Goal: Transaction & Acquisition: Purchase product/service

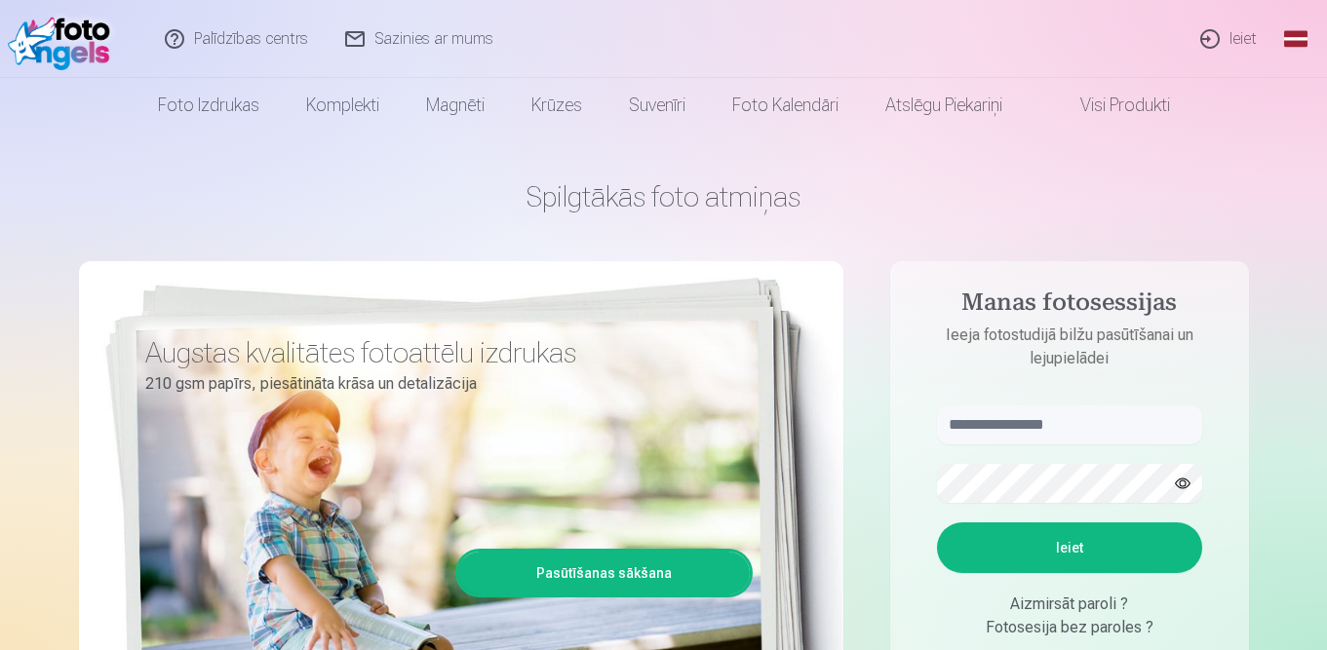
scroll to position [195, 0]
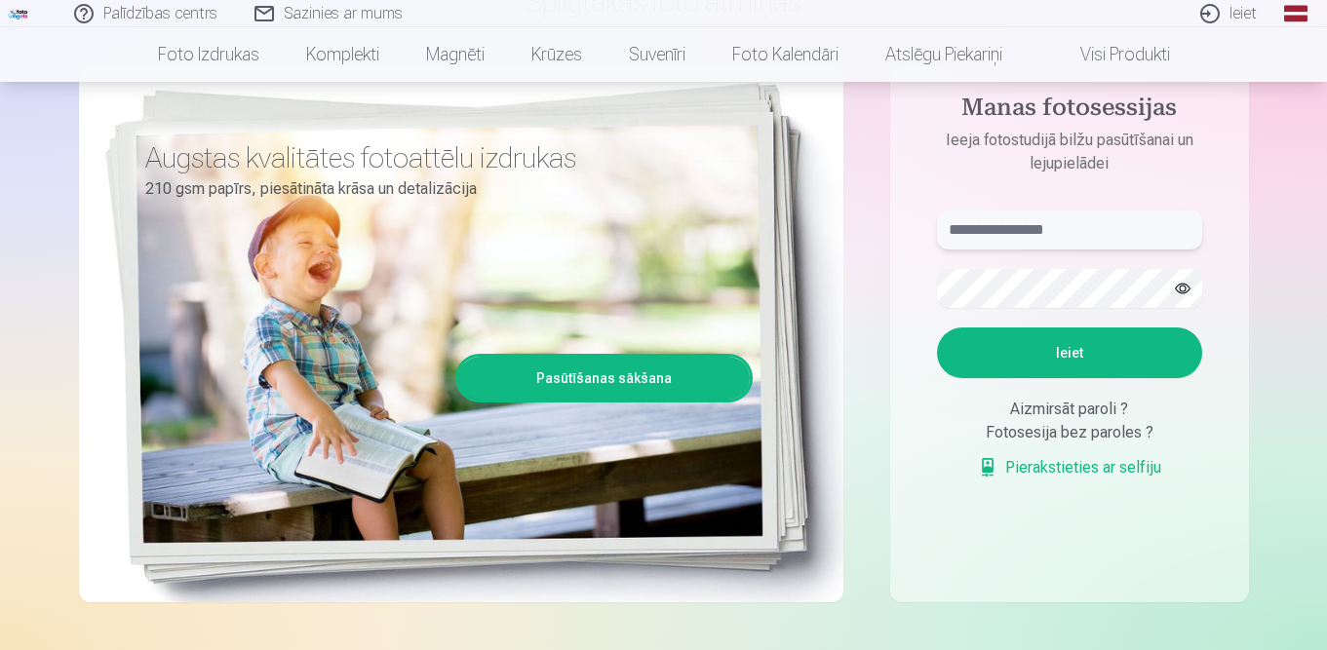
click at [1013, 227] on input "text" at bounding box center [1069, 230] width 265 height 39
type input "**********"
click at [1071, 348] on button "Ieiet" at bounding box center [1069, 353] width 265 height 51
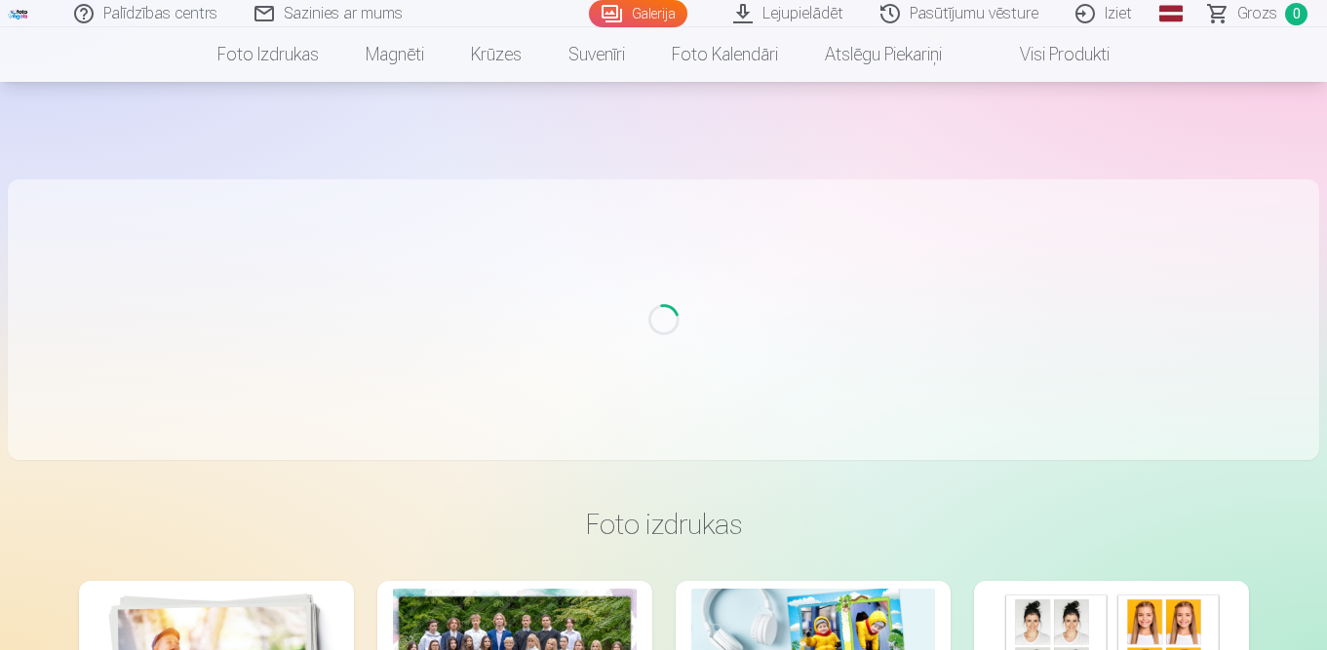
scroll to position [174, 0]
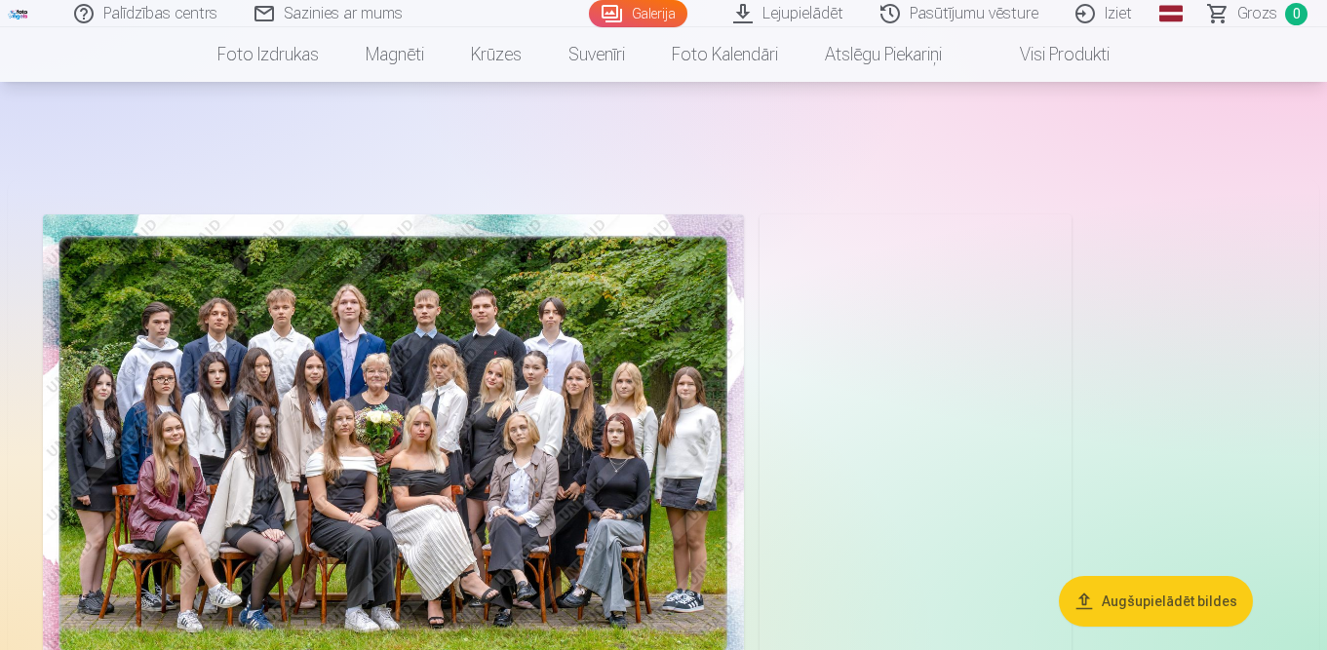
scroll to position [292, 0]
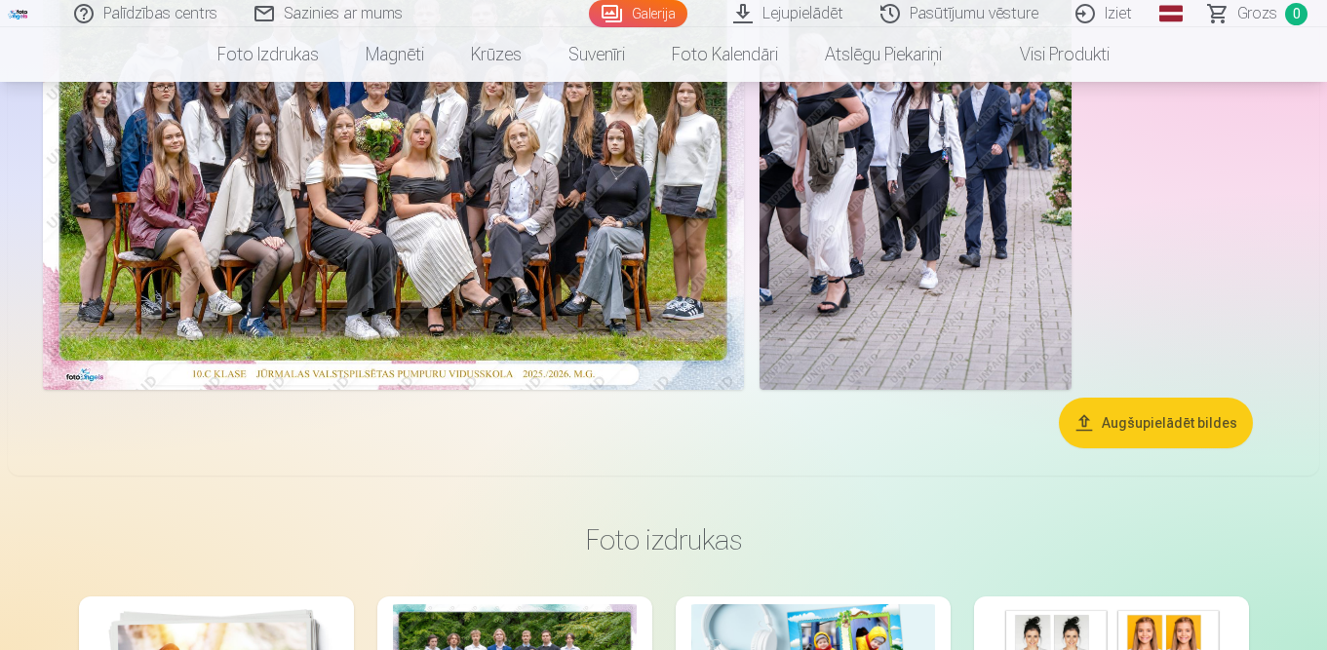
click at [1160, 423] on button "Augšupielādēt bildes" at bounding box center [1156, 423] width 194 height 51
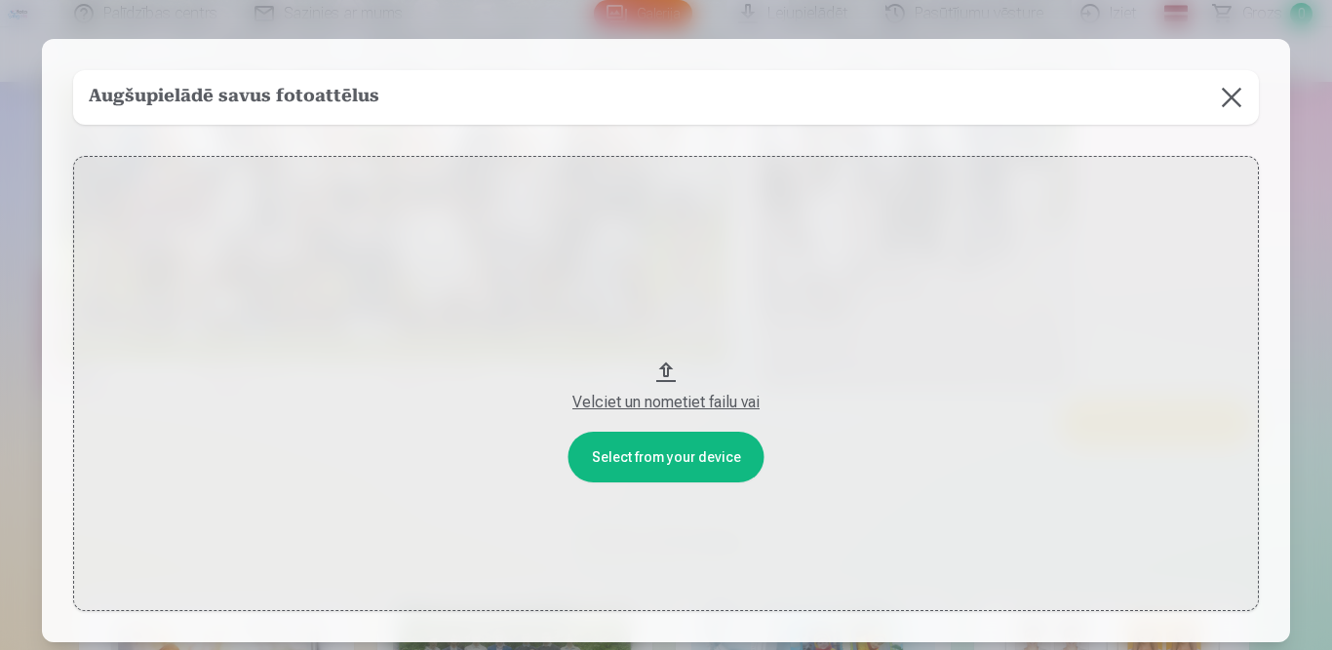
click at [674, 452] on button "Velciet un nometiet failu vai" at bounding box center [665, 383] width 1185 height 455
click at [1228, 99] on button at bounding box center [1231, 97] width 55 height 55
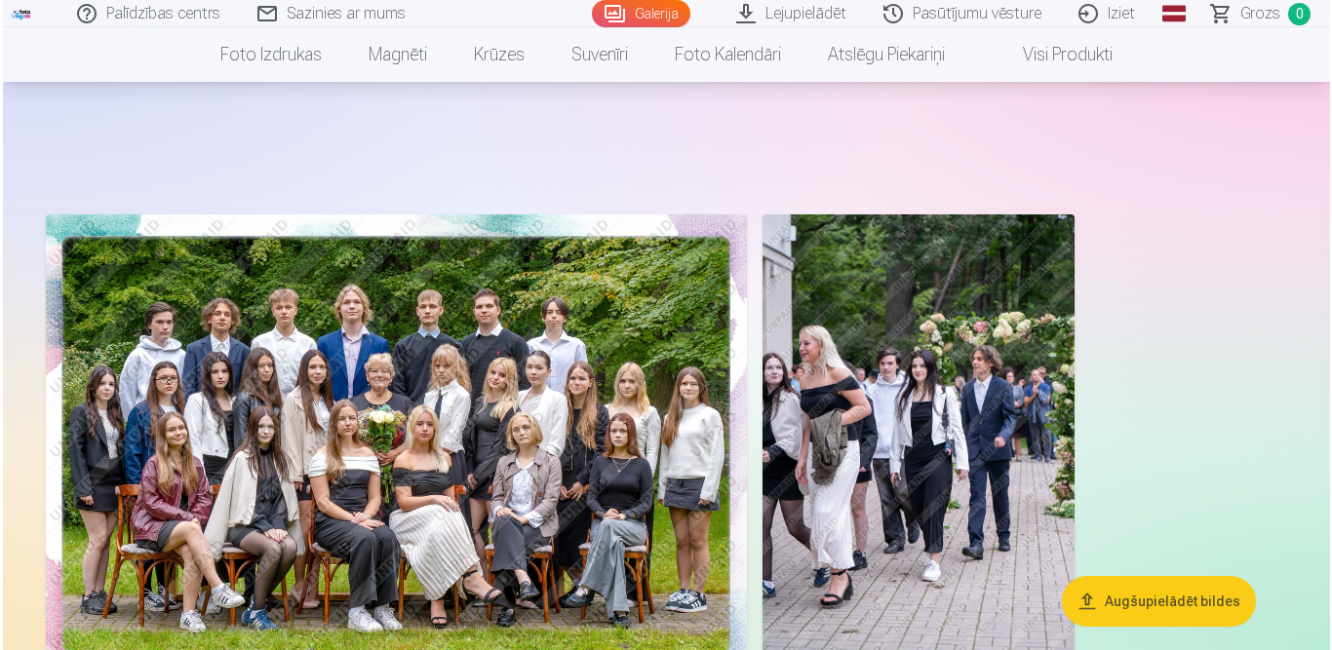
scroll to position [97, 0]
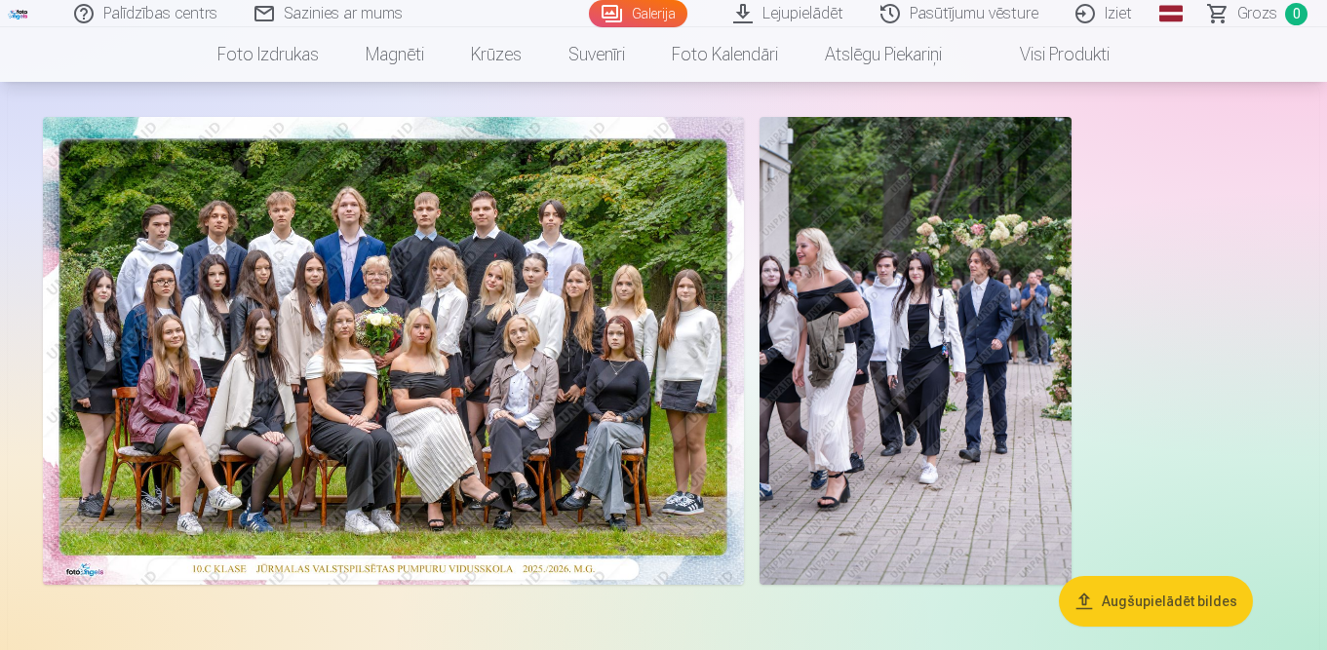
click at [469, 339] on img at bounding box center [393, 351] width 701 height 468
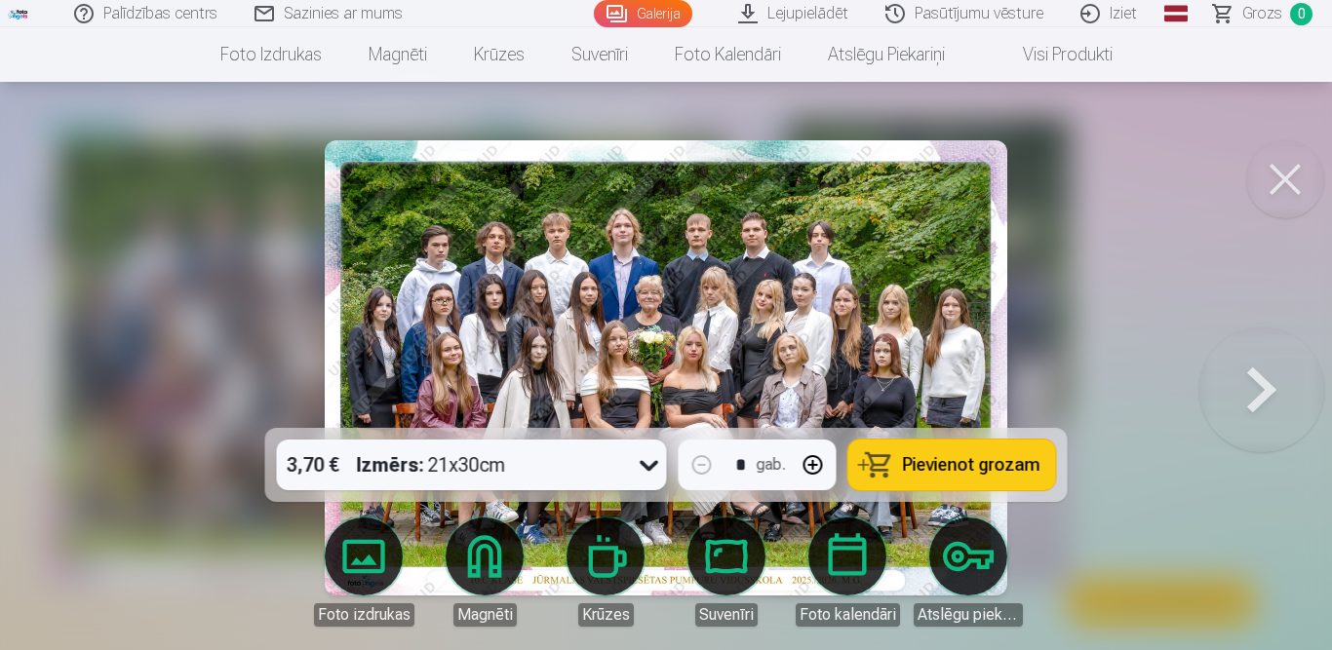
click at [949, 456] on span "Pievienot grozam" at bounding box center [971, 465] width 137 height 18
click at [1283, 174] on button at bounding box center [1285, 179] width 78 height 78
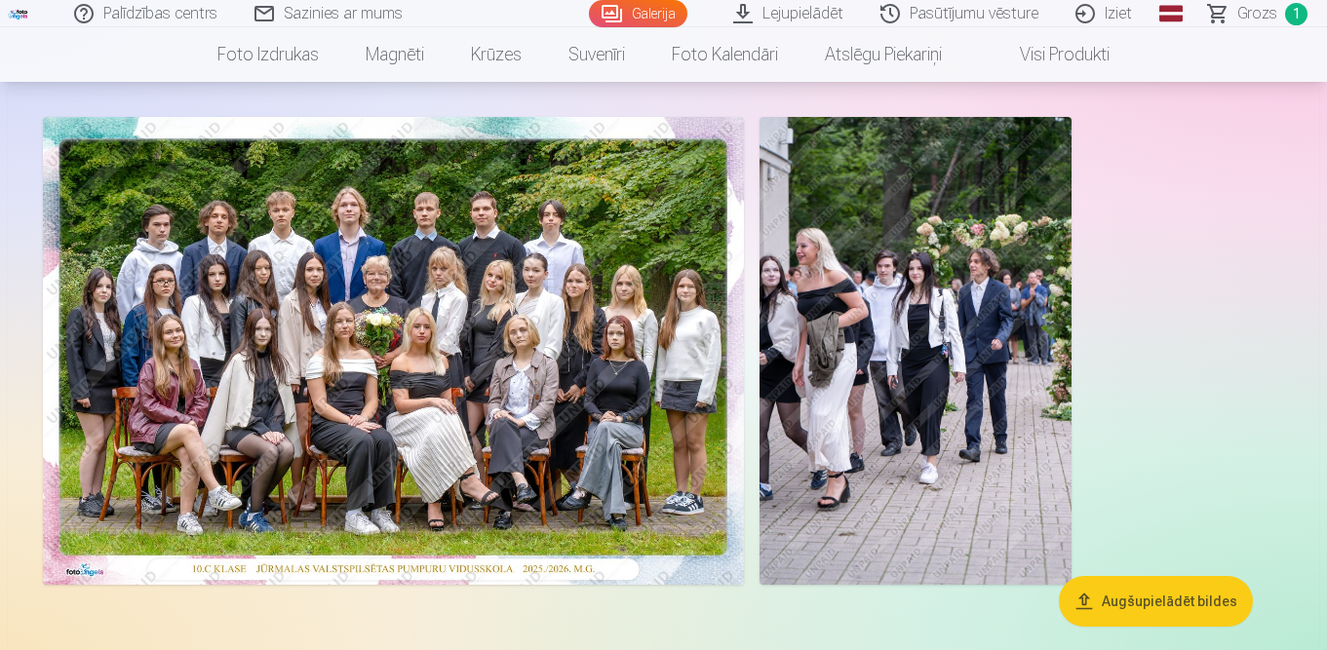
click at [915, 323] on img at bounding box center [915, 351] width 312 height 468
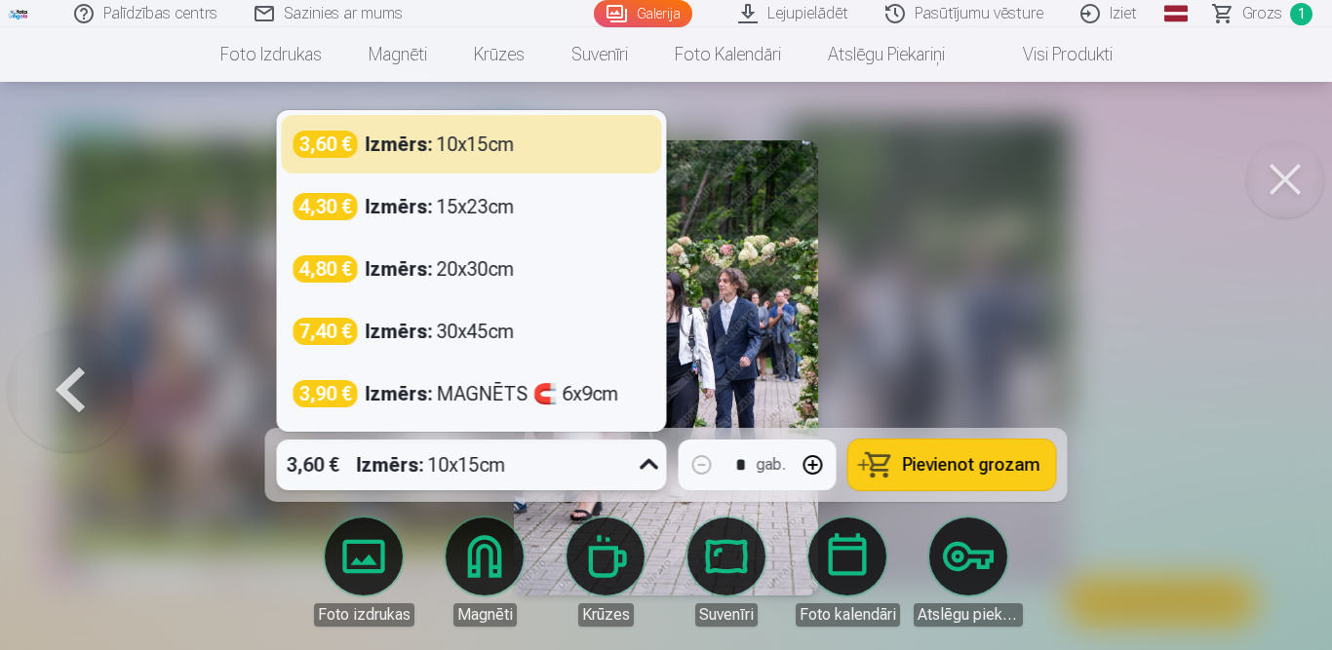
click at [643, 461] on icon at bounding box center [649, 464] width 31 height 31
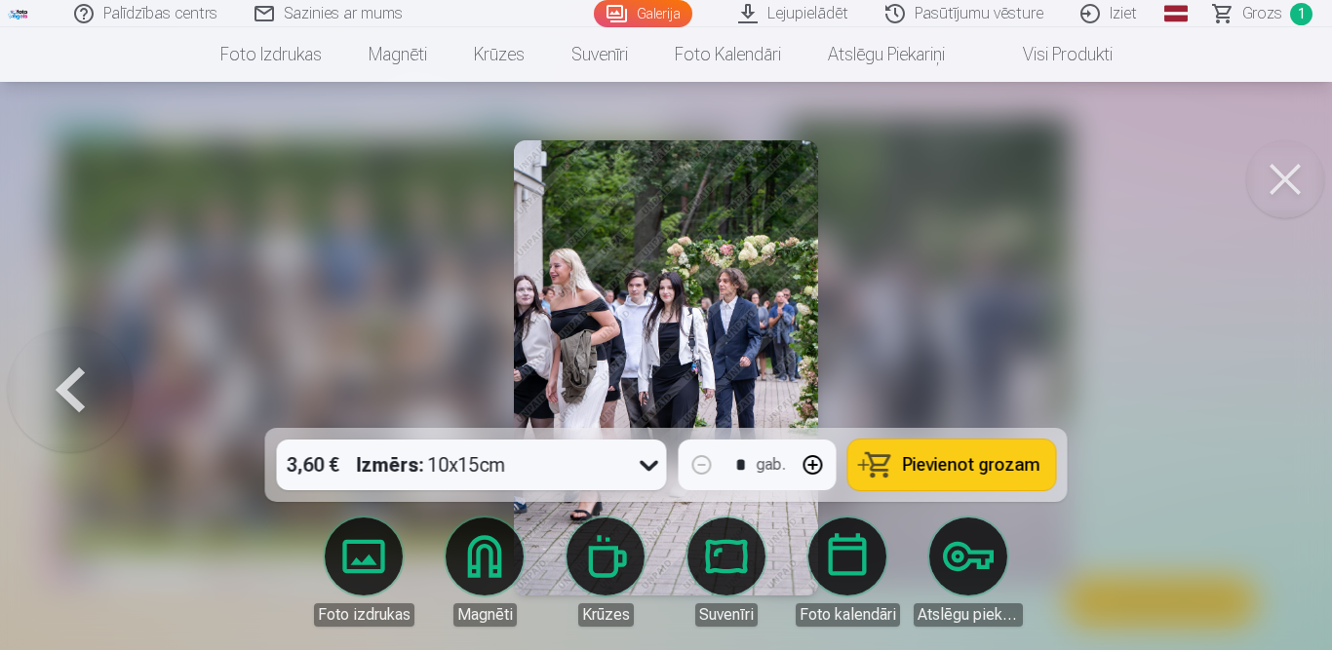
click at [1029, 264] on div at bounding box center [666, 325] width 1332 height 650
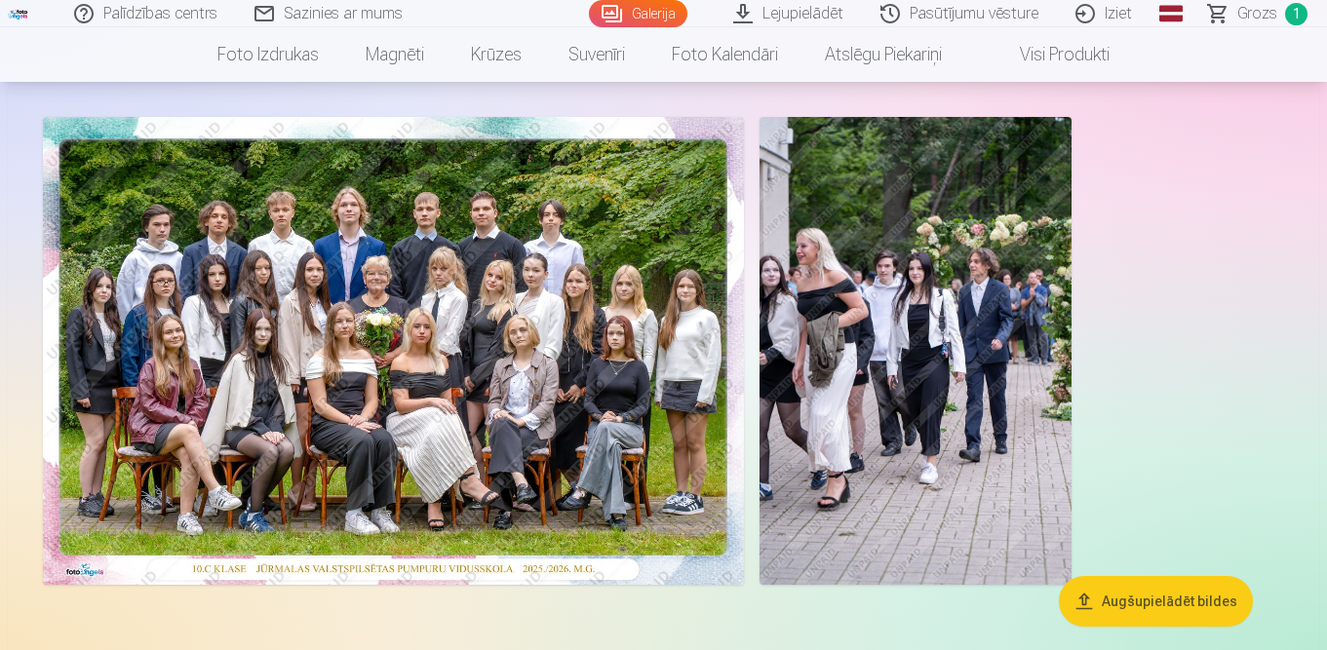
click at [872, 312] on img at bounding box center [915, 351] width 312 height 468
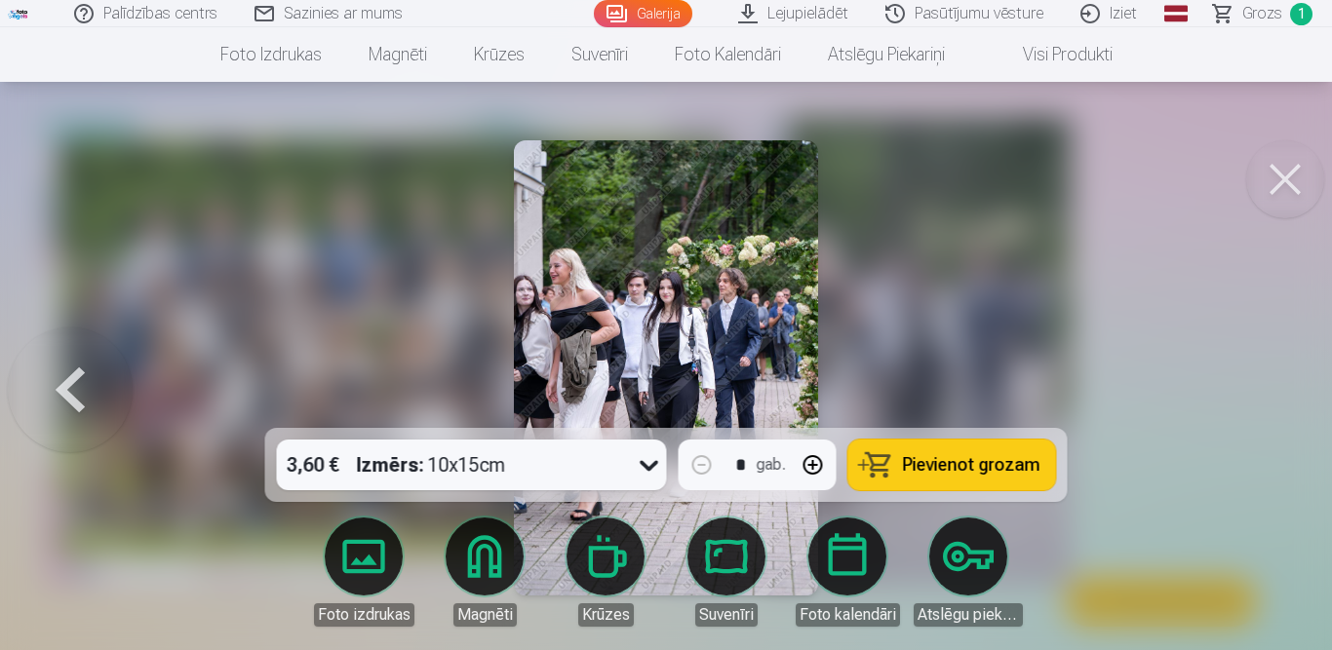
click at [1274, 182] on button at bounding box center [1285, 179] width 78 height 78
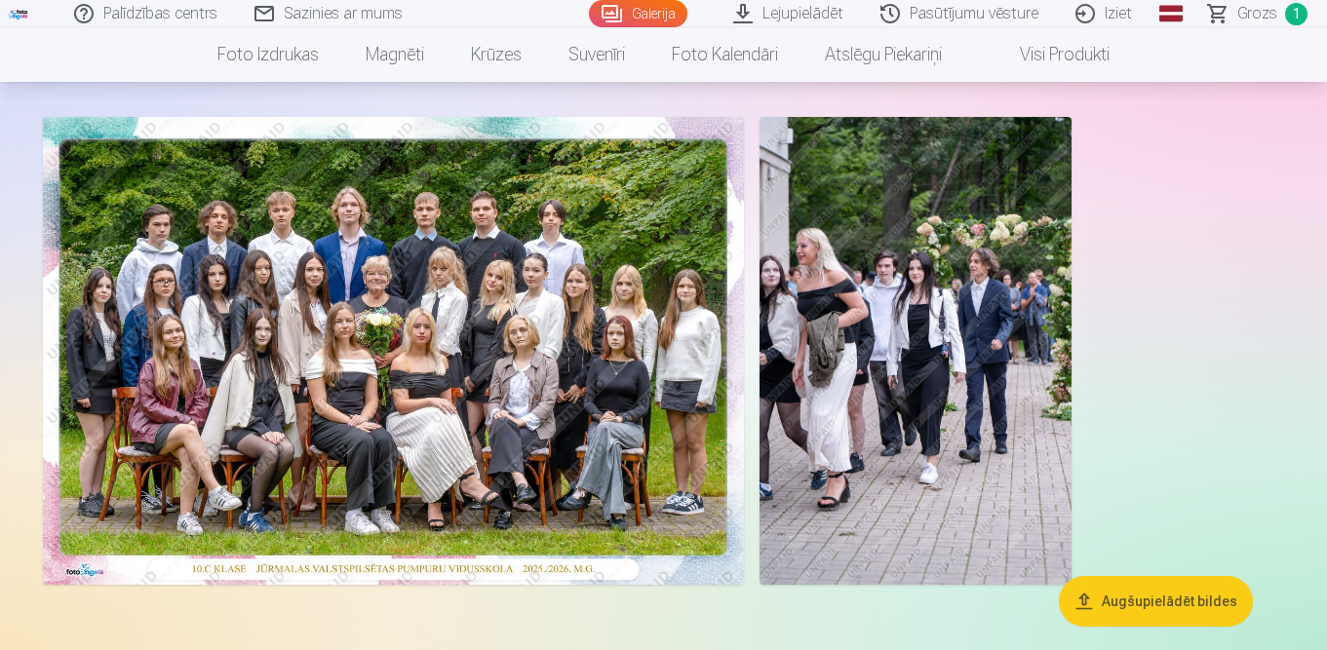
click at [920, 327] on img at bounding box center [915, 351] width 312 height 468
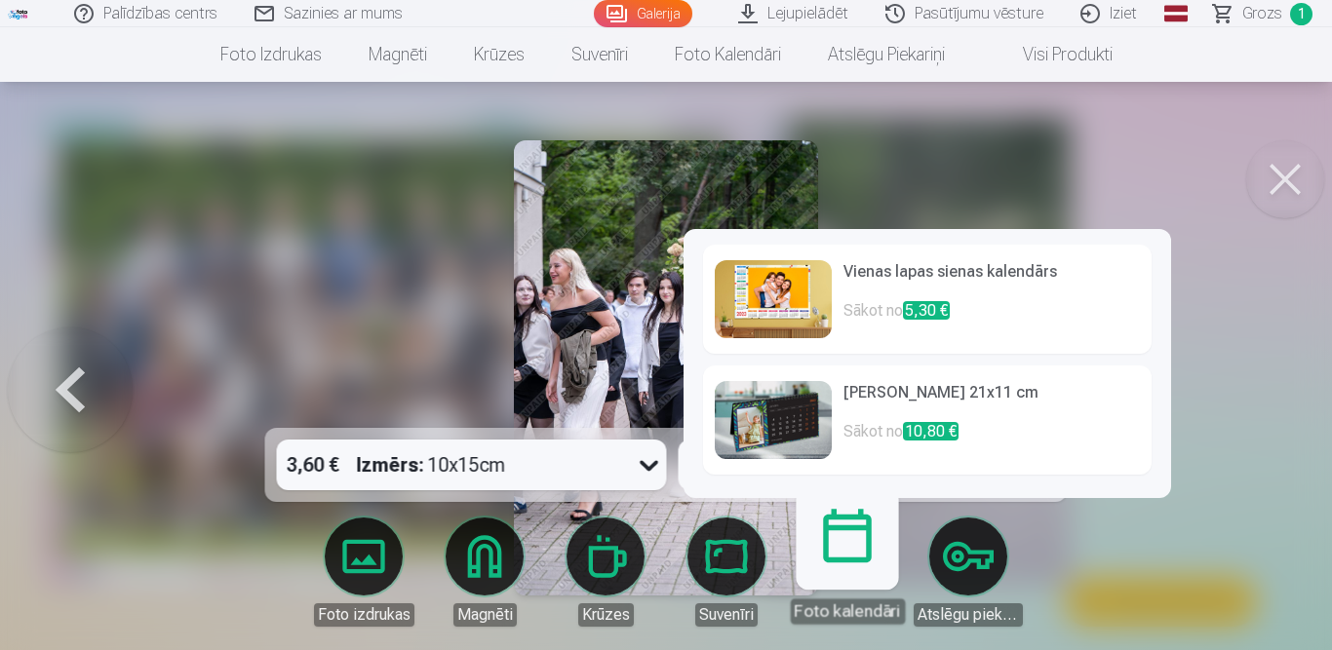
click at [840, 498] on div "Vienas lapas sienas kalendārs Sākot no 5,30 € Galda kalendārs 21x11 cm Sākot no…" at bounding box center [926, 363] width 487 height 269
click at [716, 551] on link "Suvenīri" at bounding box center [726, 572] width 109 height 109
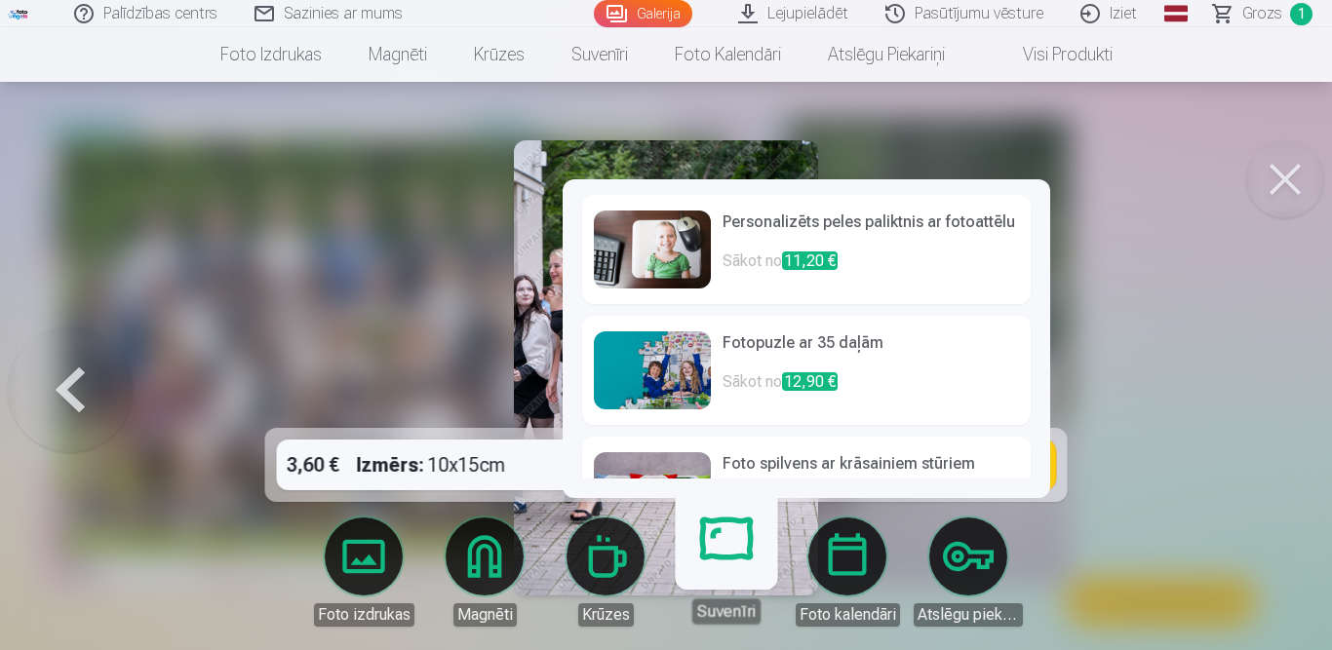
click at [593, 550] on body "Palīdzības centrs Sazinies ar mums Galerija Lejupielādēt Pasūtījumu vēsture Izi…" at bounding box center [666, 228] width 1332 height 650
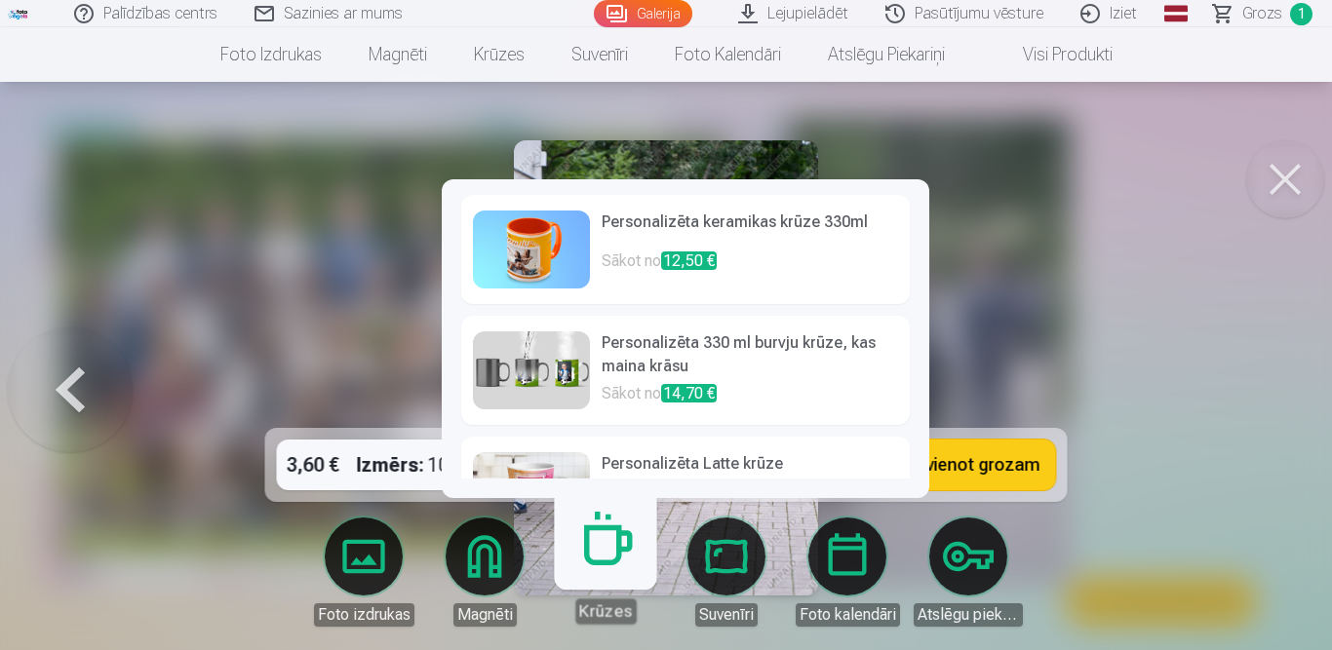
click at [489, 551] on body "Palīdzības centrs Sazinies ar mums Galerija Lejupielādēt Pasūtījumu vēsture Izi…" at bounding box center [666, 228] width 1332 height 650
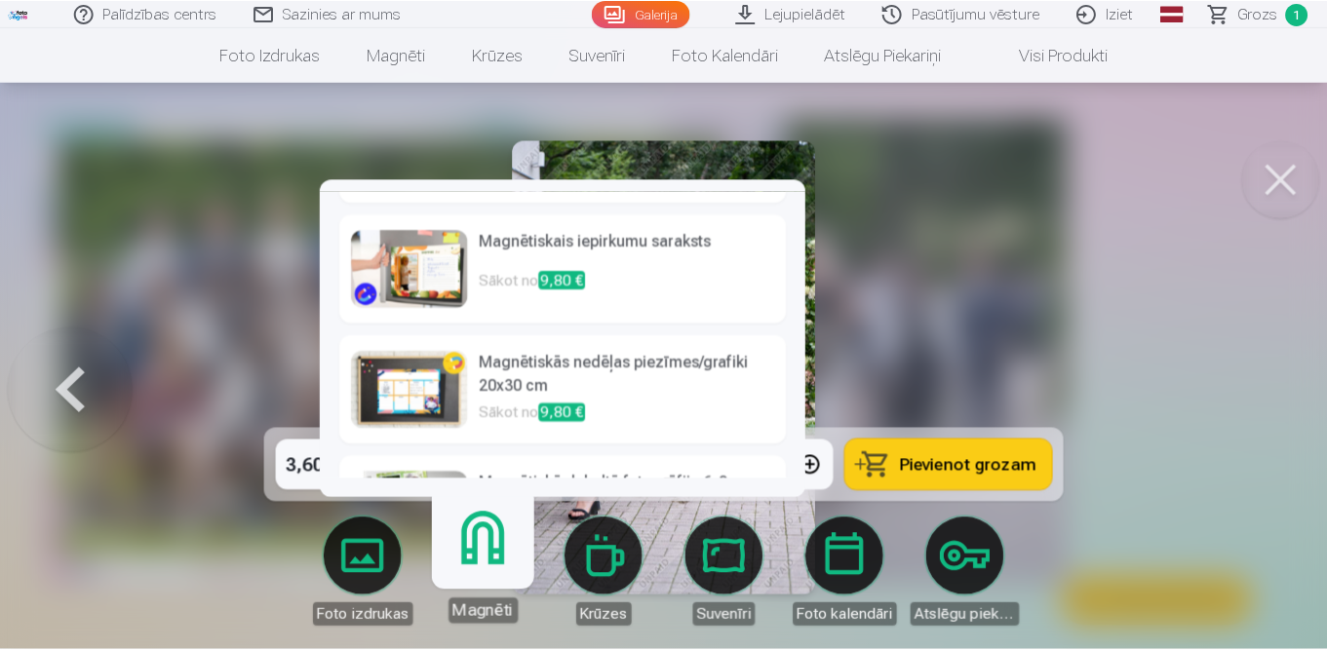
scroll to position [555, 0]
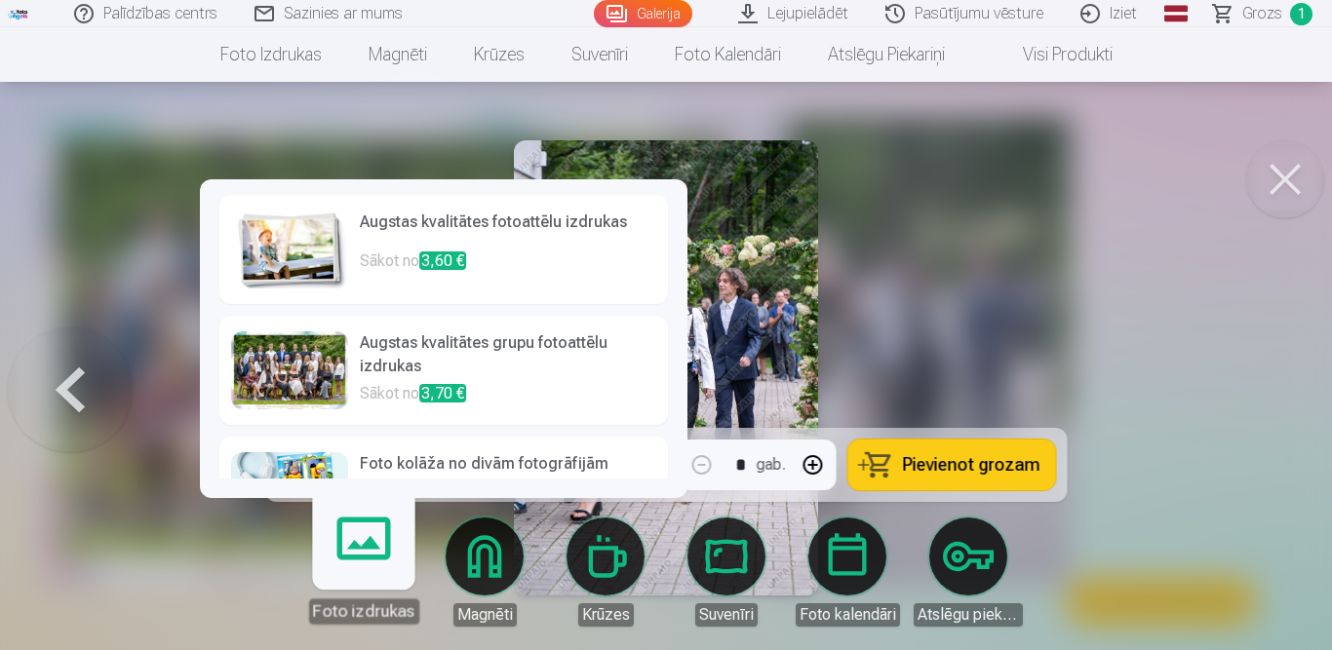
click at [369, 553] on body "Palīdzības centrs Sazinies ar mums Galerija Lejupielādēt Pasūtījumu vēsture Izi…" at bounding box center [666, 228] width 1332 height 650
click at [1091, 284] on div at bounding box center [666, 325] width 1332 height 650
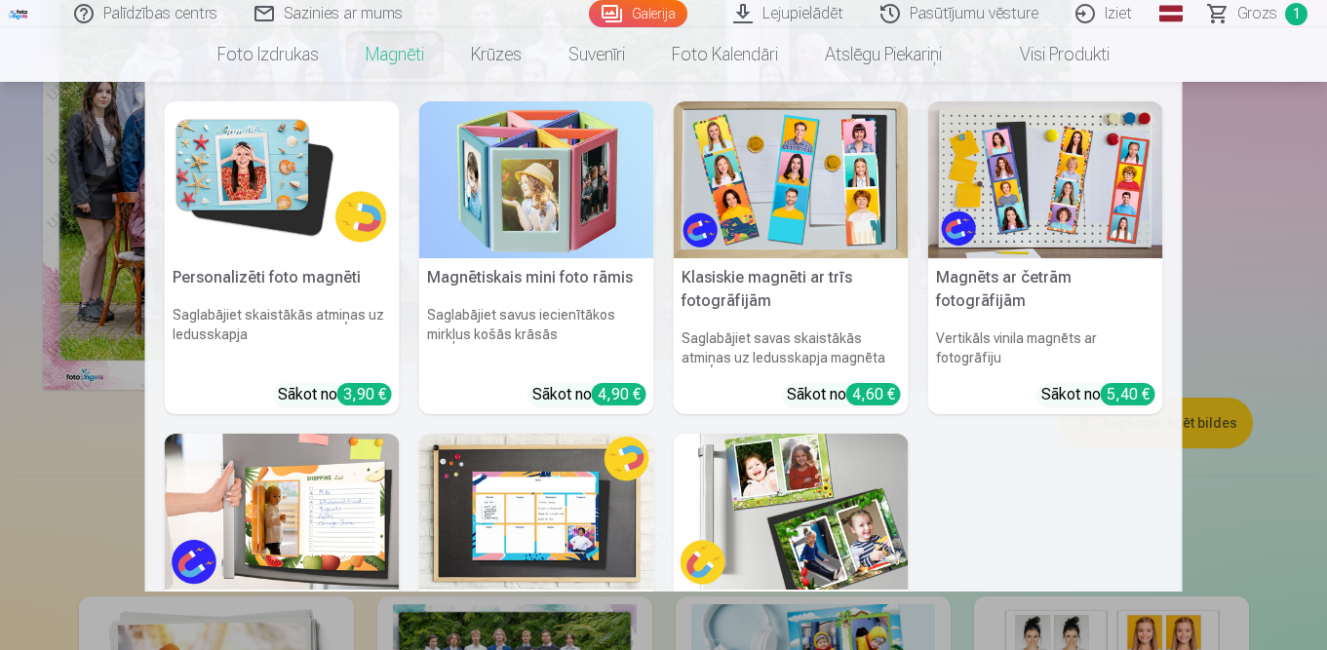
click at [298, 275] on h5 "Personalizēti foto magnēti" at bounding box center [282, 277] width 235 height 39
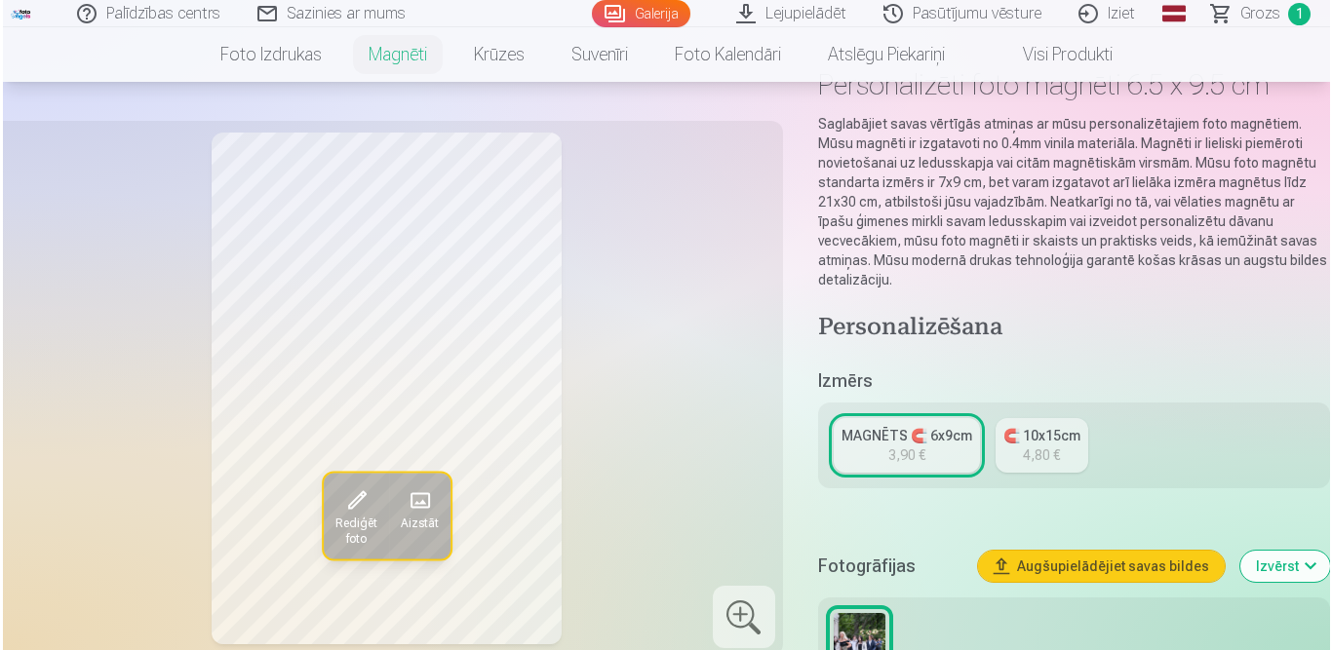
scroll to position [195, 0]
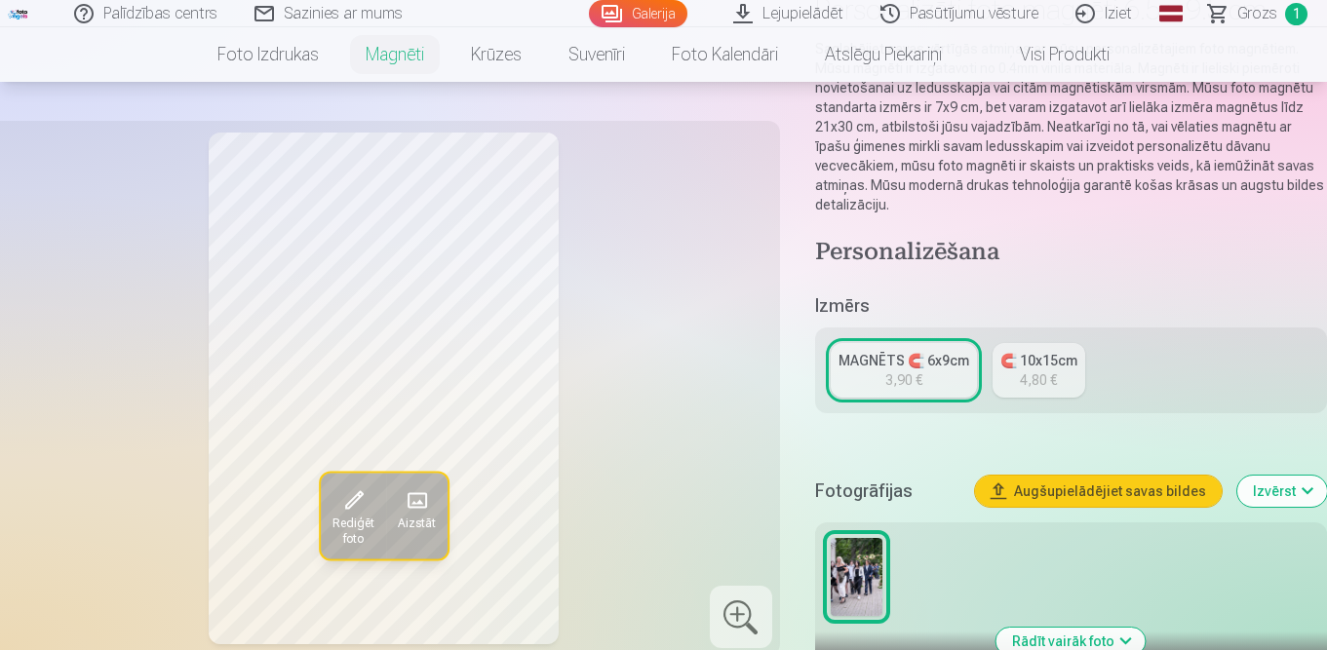
click at [347, 517] on span "Rediģēt foto" at bounding box center [353, 532] width 42 height 31
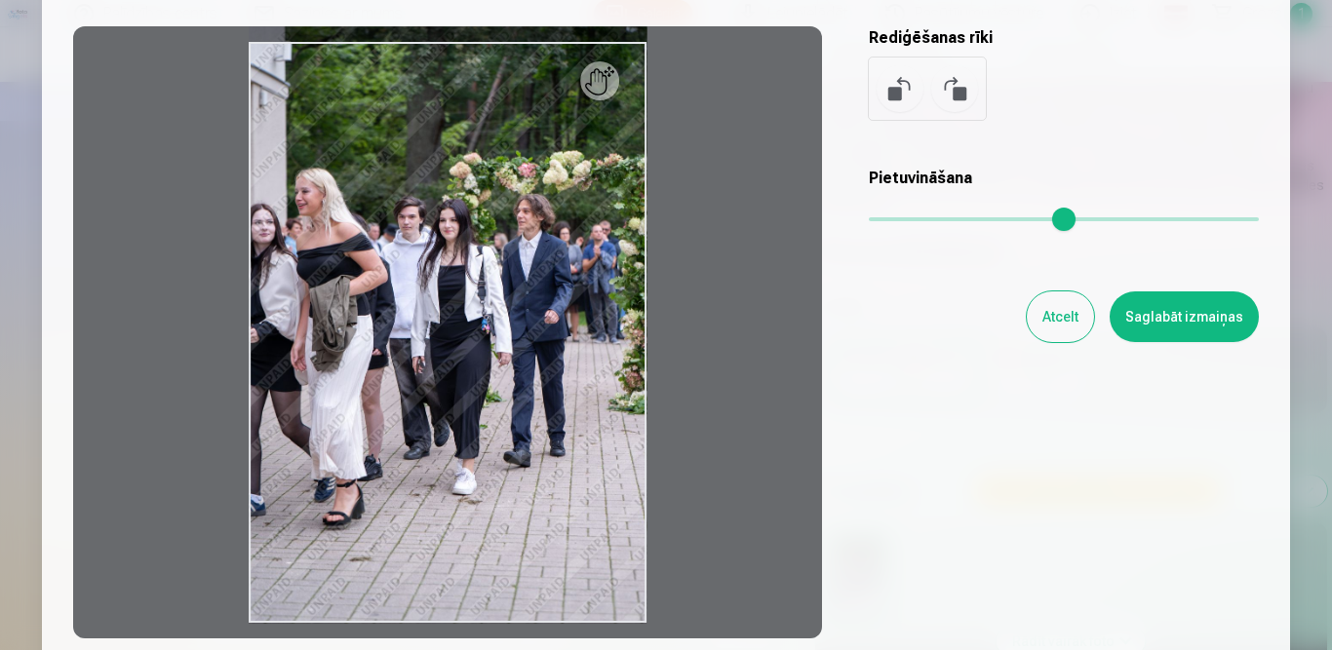
scroll to position [97, 0]
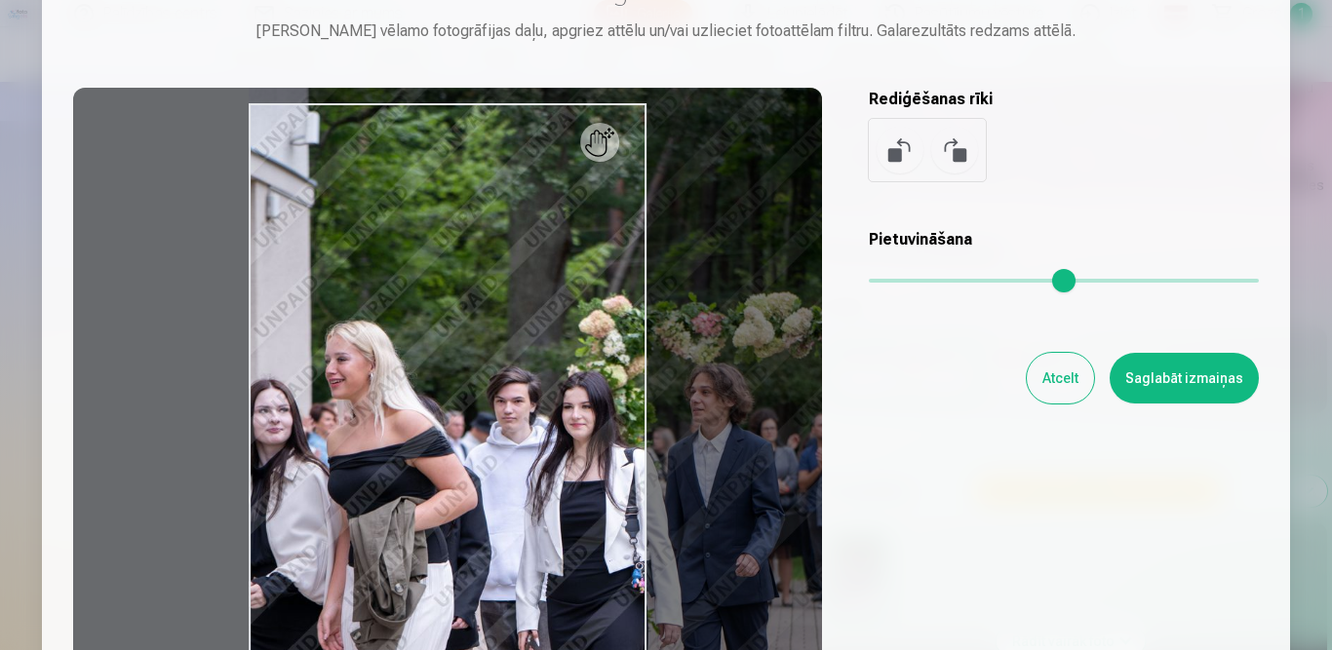
drag, startPoint x: 879, startPoint y: 279, endPoint x: 946, endPoint y: 280, distance: 67.3
click at [946, 280] on input "range" at bounding box center [1064, 281] width 390 height 4
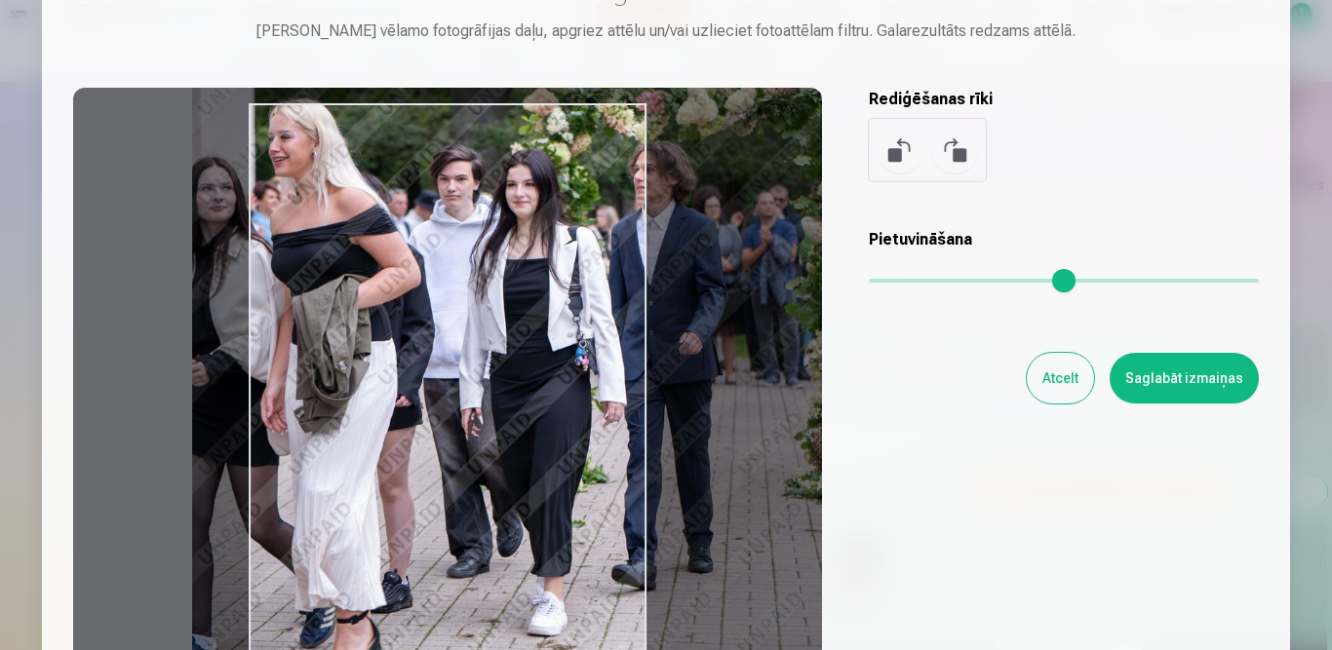
drag, startPoint x: 757, startPoint y: 457, endPoint x: 760, endPoint y: 266, distance: 191.1
click at [699, 234] on div at bounding box center [447, 394] width 749 height 612
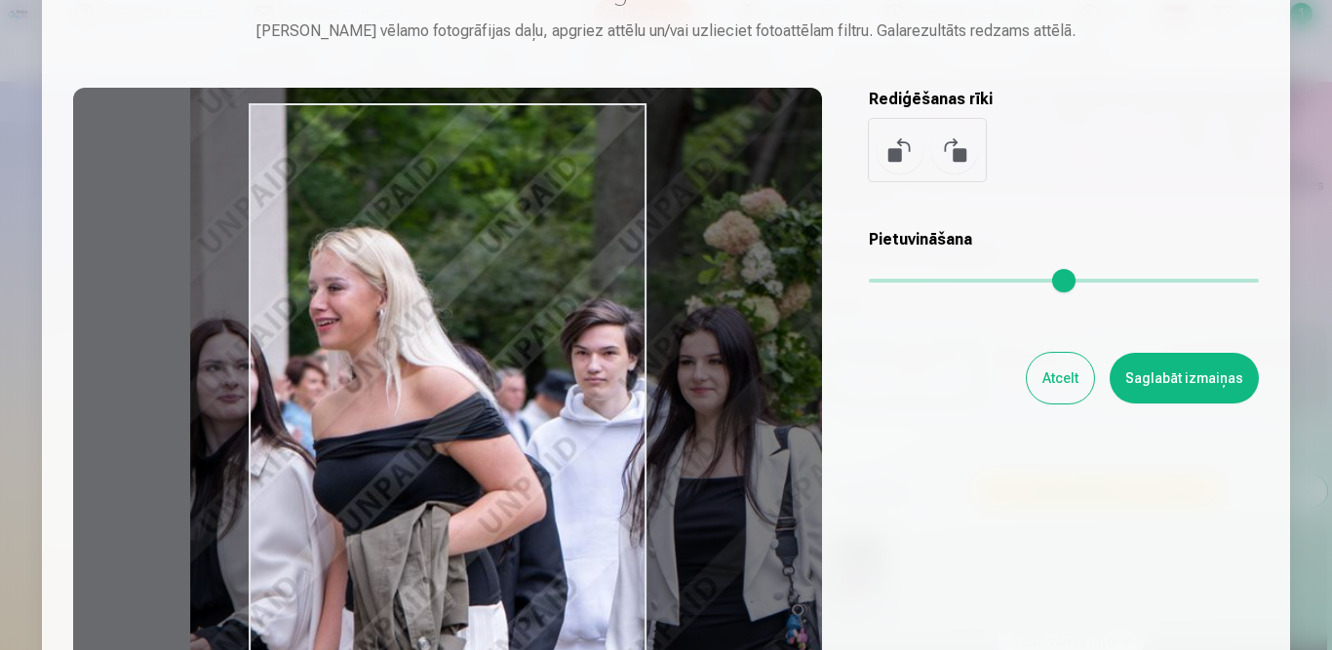
drag, startPoint x: 946, startPoint y: 281, endPoint x: 1048, endPoint y: 284, distance: 101.4
click at [1048, 283] on input "range" at bounding box center [1064, 281] width 390 height 4
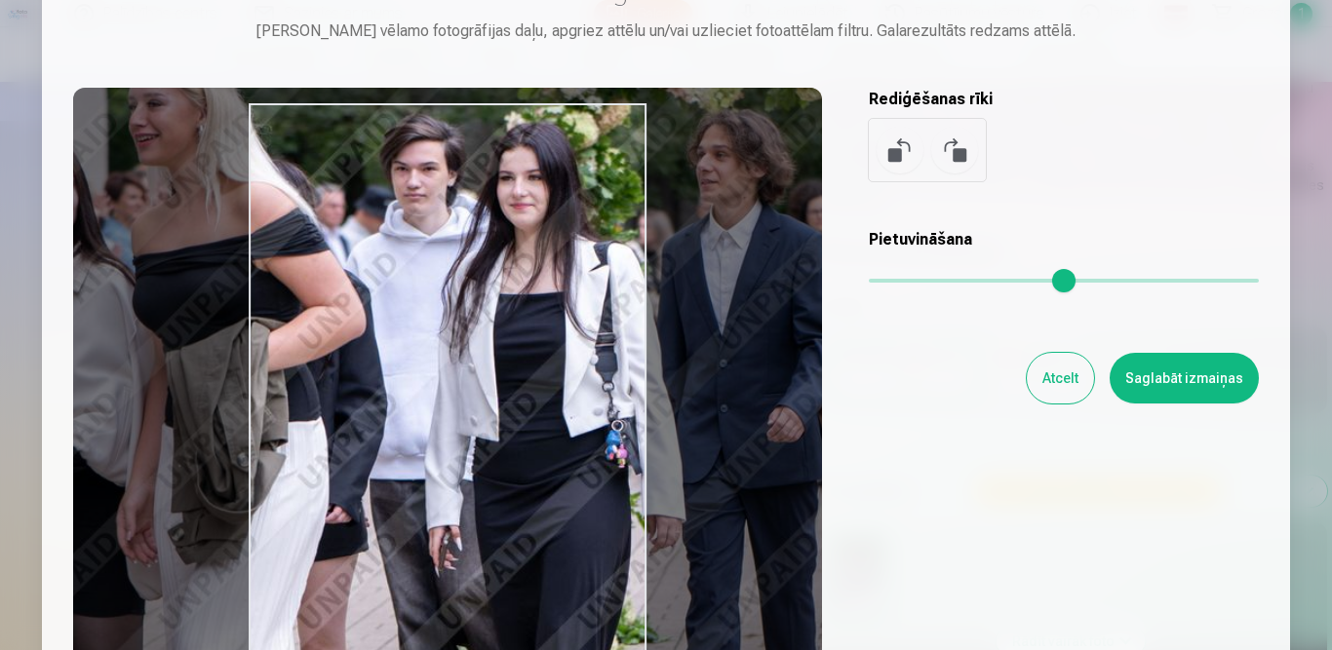
drag, startPoint x: 744, startPoint y: 529, endPoint x: 562, endPoint y: 343, distance: 259.9
click at [562, 343] on div at bounding box center [447, 394] width 749 height 612
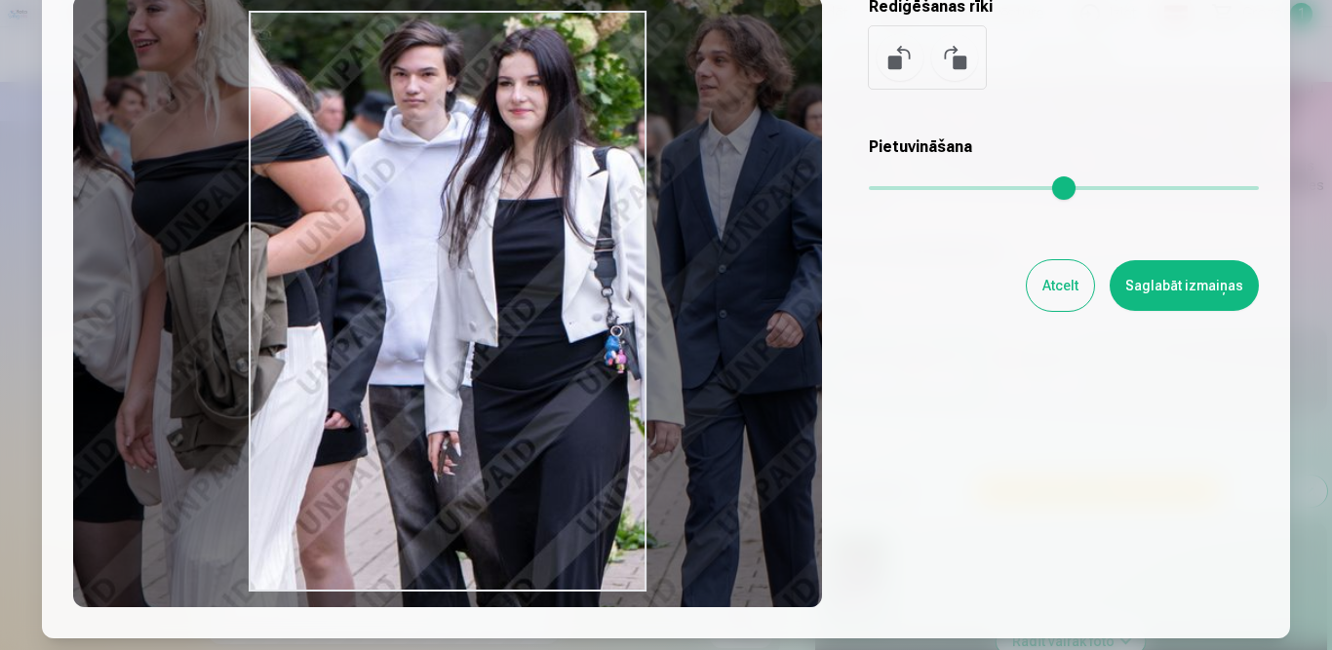
scroll to position [195, 0]
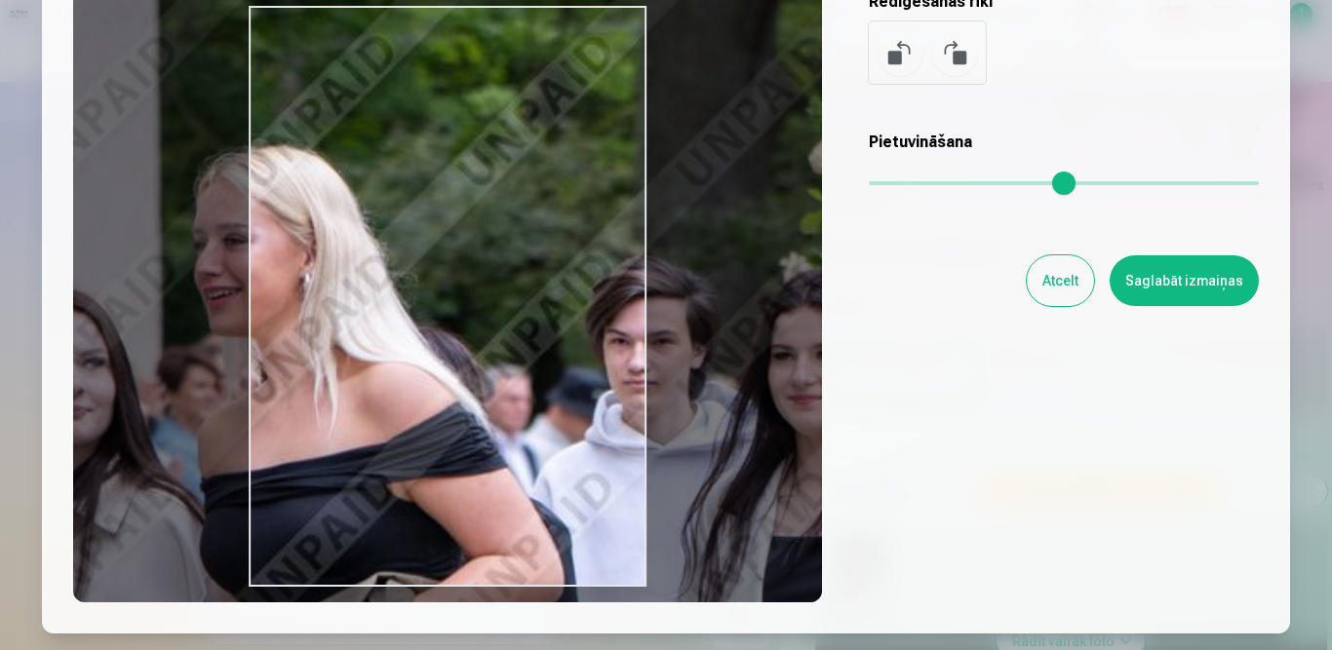
drag, startPoint x: 1046, startPoint y: 180, endPoint x: 1202, endPoint y: 196, distance: 156.7
click at [1202, 185] on input "range" at bounding box center [1064, 183] width 390 height 4
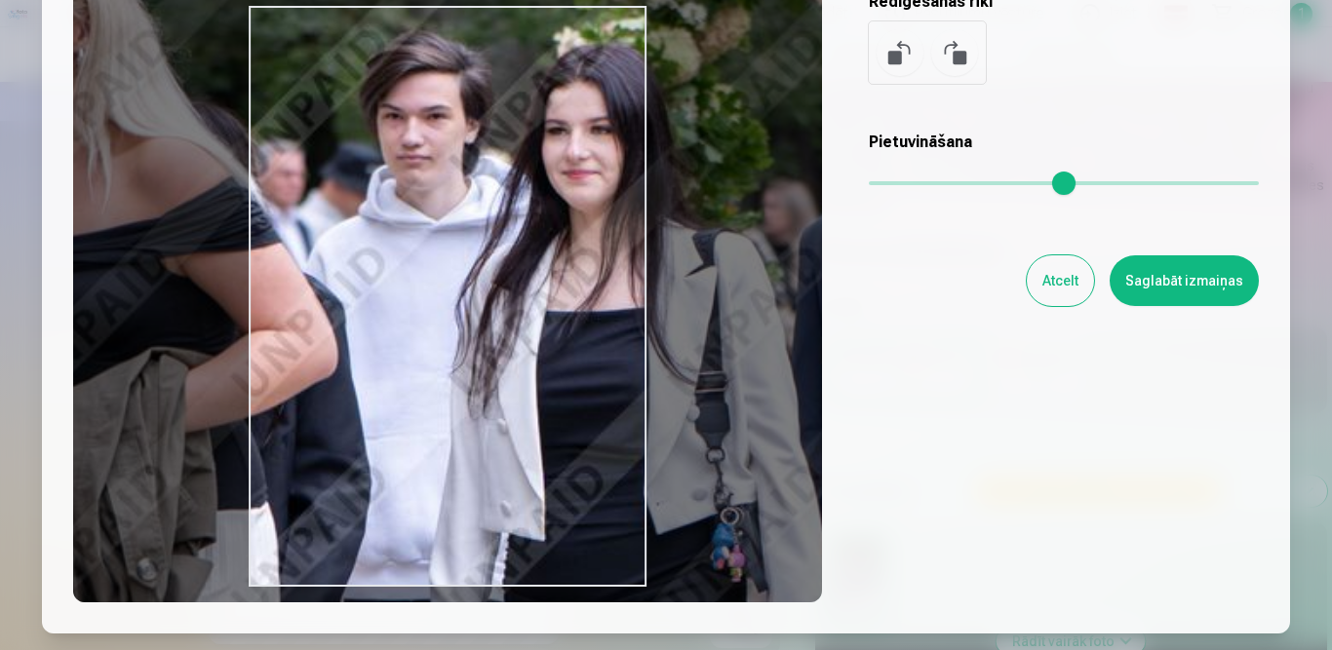
drag, startPoint x: 790, startPoint y: 546, endPoint x: 561, endPoint y: 320, distance: 321.2
click at [561, 320] on div at bounding box center [447, 296] width 749 height 612
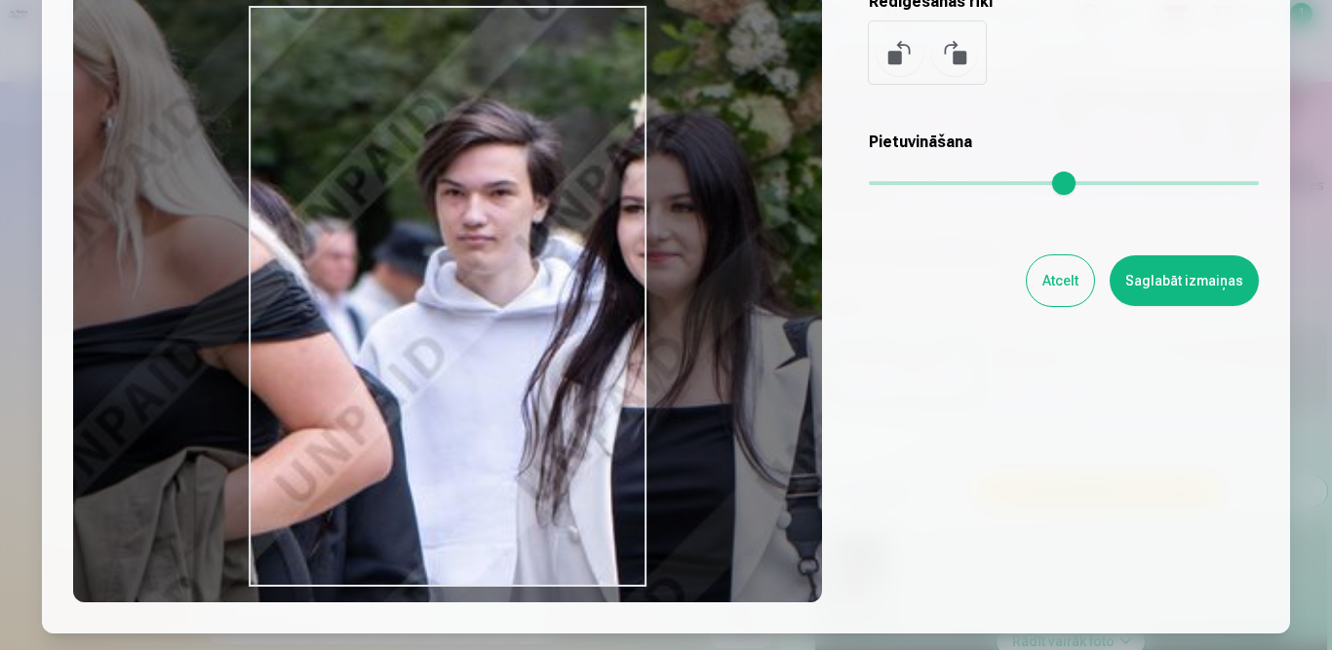
drag, startPoint x: 1206, startPoint y: 178, endPoint x: 1284, endPoint y: 192, distance: 79.2
type input "*"
click at [1258, 185] on input "range" at bounding box center [1064, 183] width 390 height 4
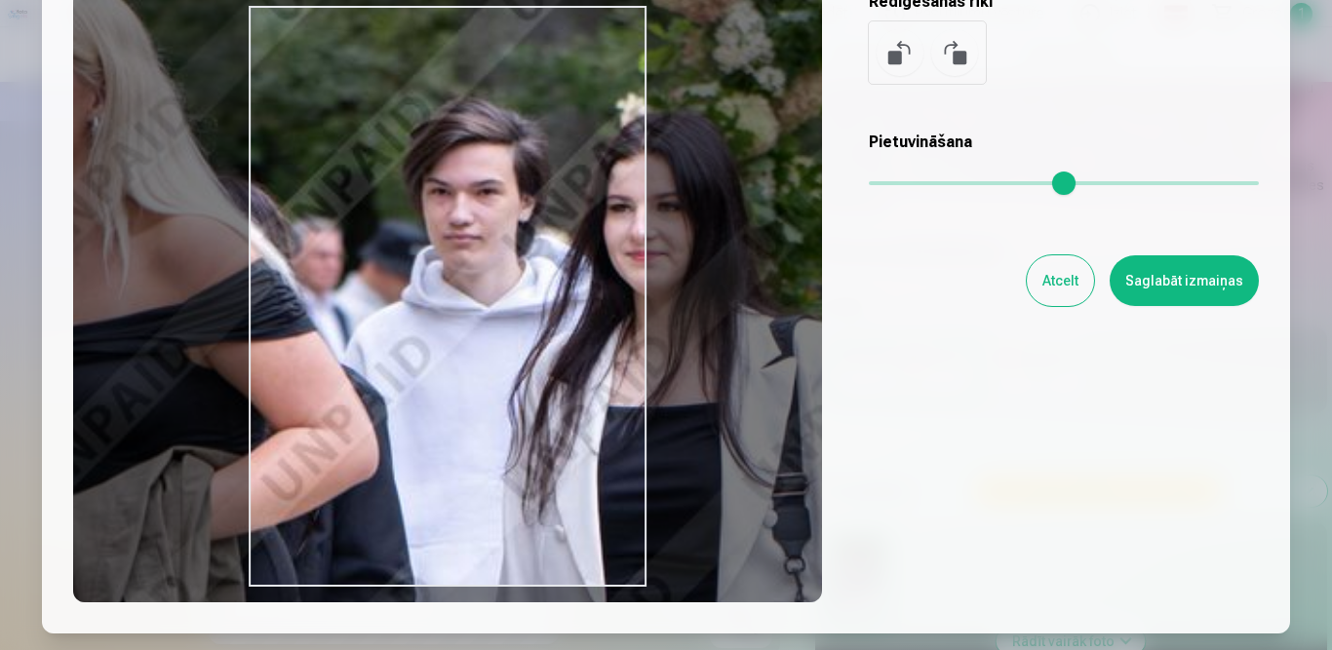
drag, startPoint x: 586, startPoint y: 488, endPoint x: 571, endPoint y: 487, distance: 14.7
click at [571, 487] on div at bounding box center [447, 296] width 749 height 612
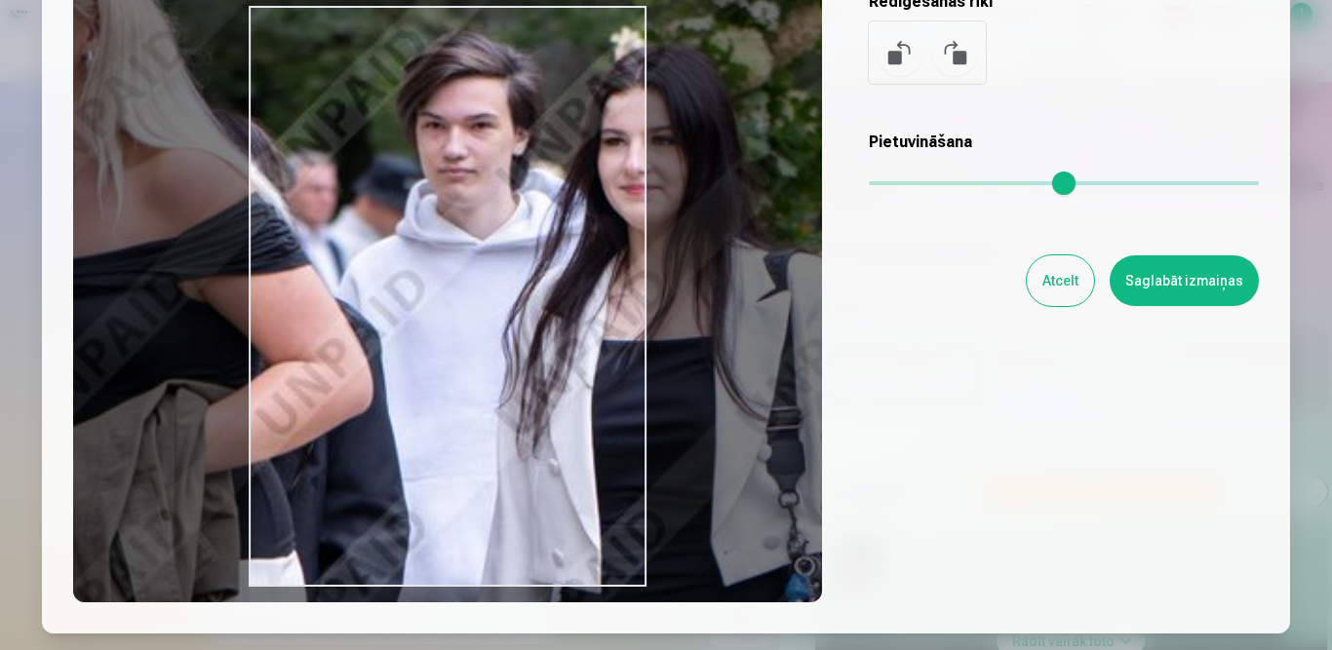
drag, startPoint x: 591, startPoint y: 543, endPoint x: 586, endPoint y: 477, distance: 66.5
click at [586, 477] on div at bounding box center [447, 296] width 749 height 612
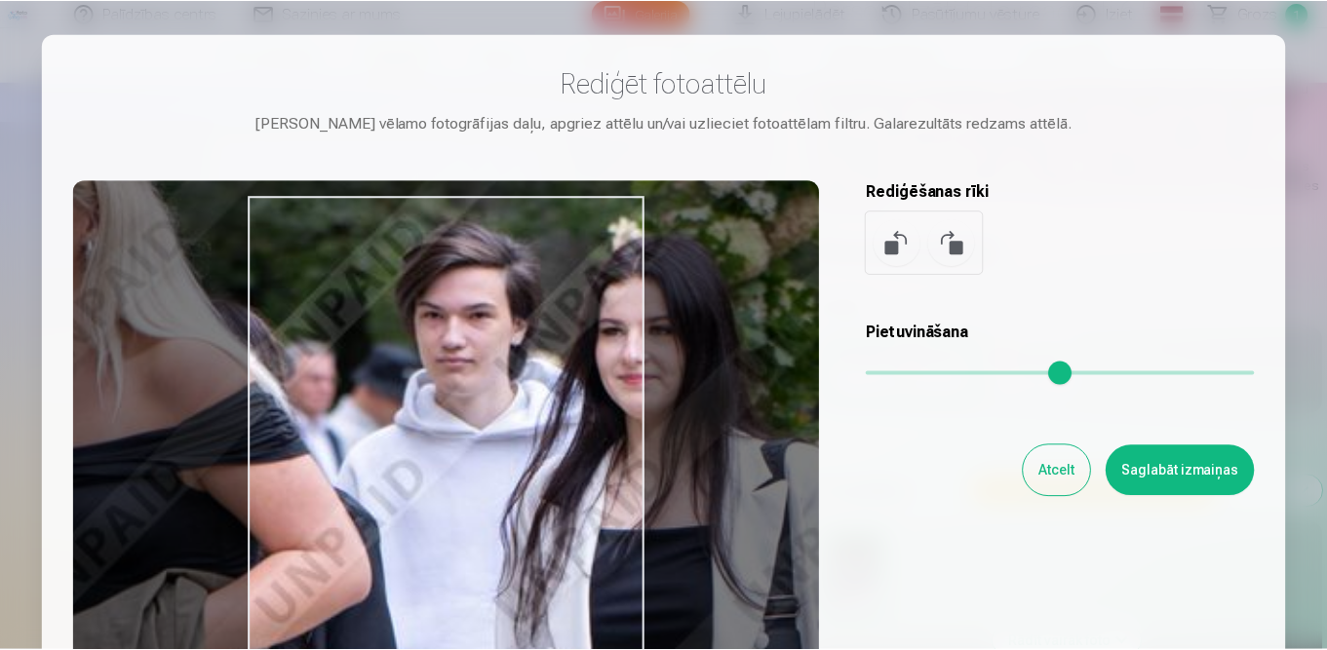
scroll to position [0, 0]
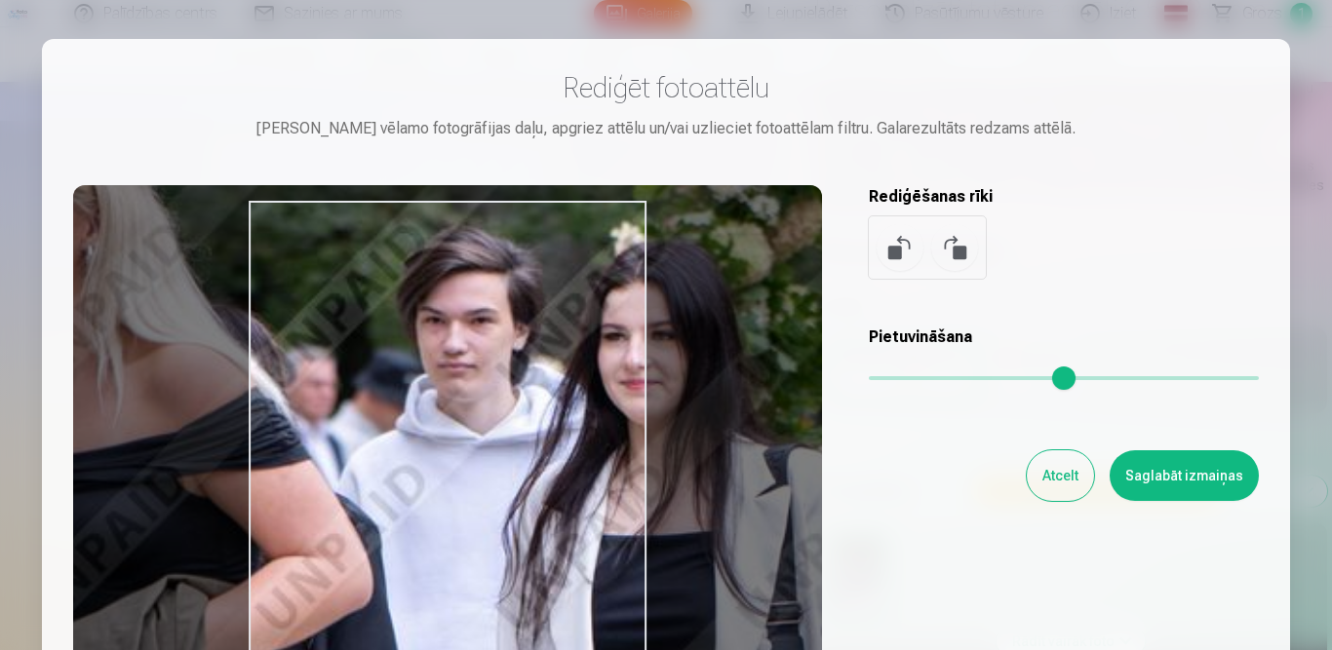
click at [1062, 476] on button "Atcelt" at bounding box center [1059, 475] width 67 height 51
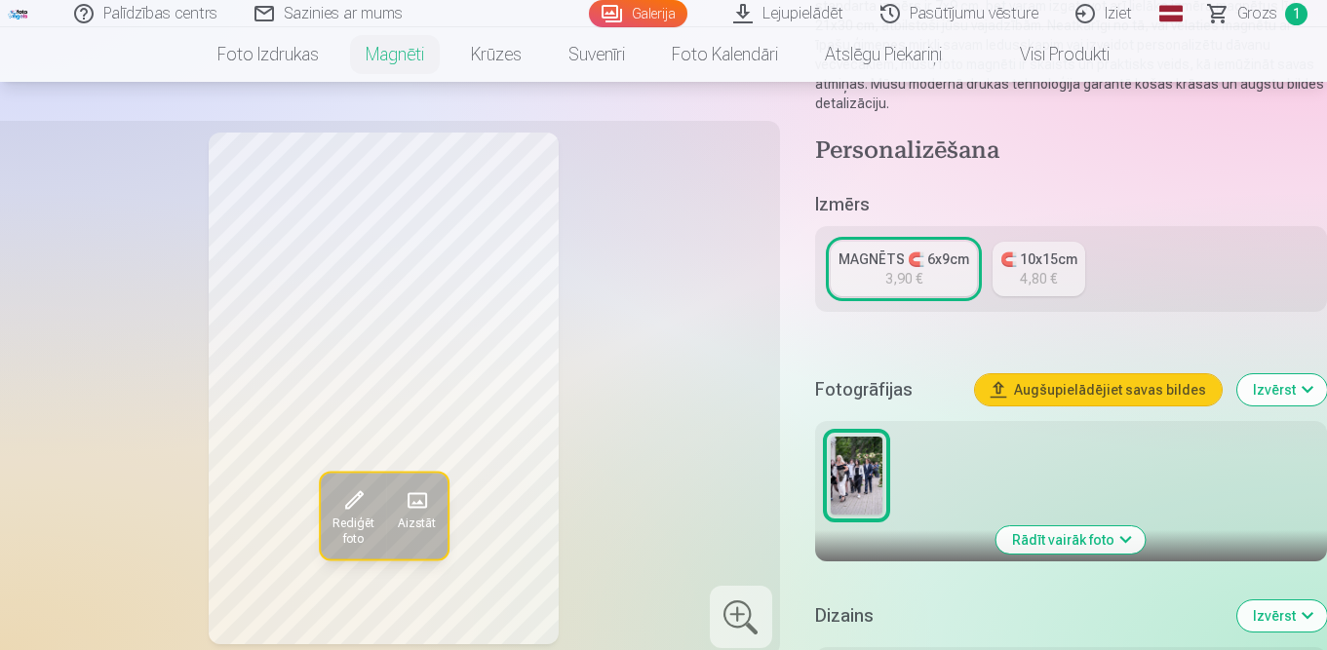
scroll to position [390, 0]
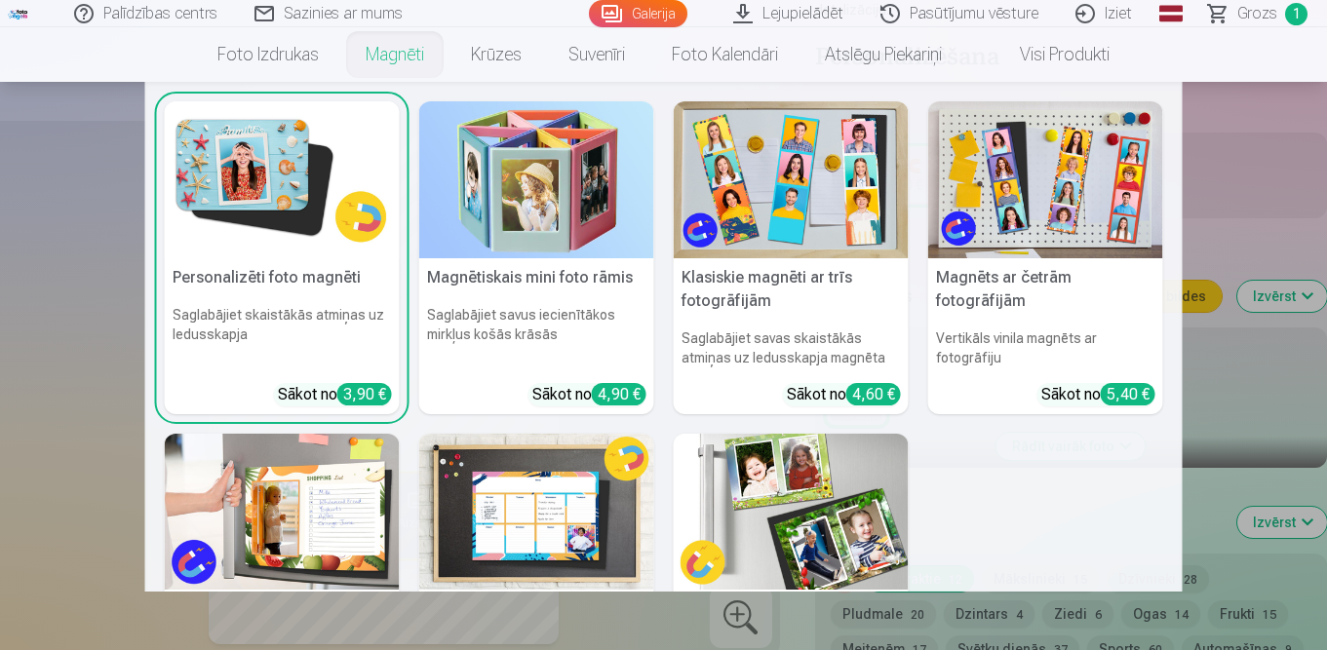
click at [398, 52] on link "Magnēti" at bounding box center [394, 54] width 105 height 55
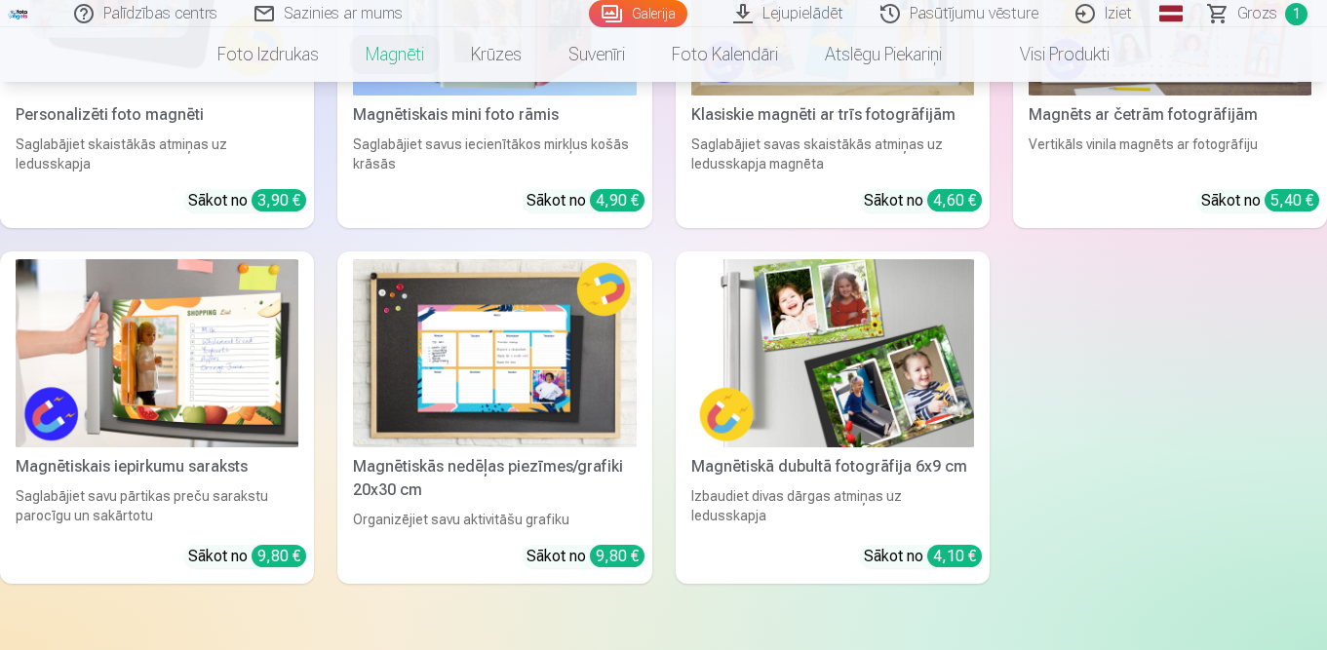
scroll to position [195, 0]
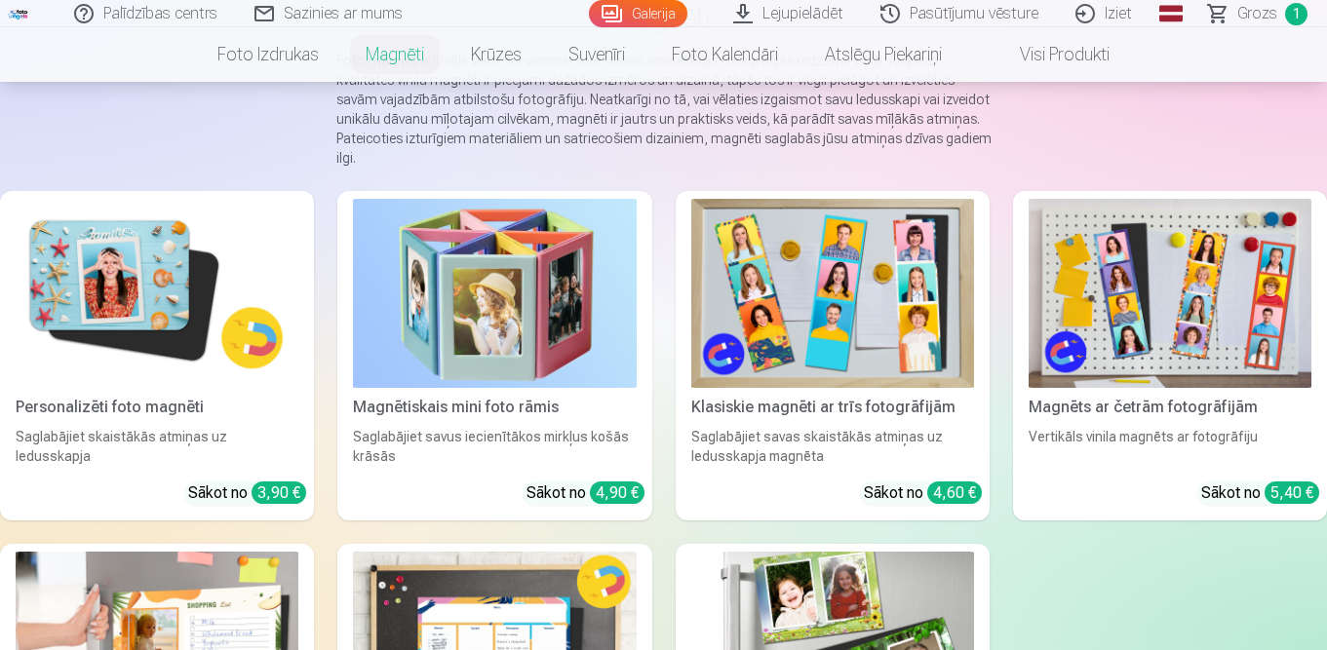
click at [465, 402] on div "Magnētiskais mini foto rāmis" at bounding box center [494, 407] width 298 height 23
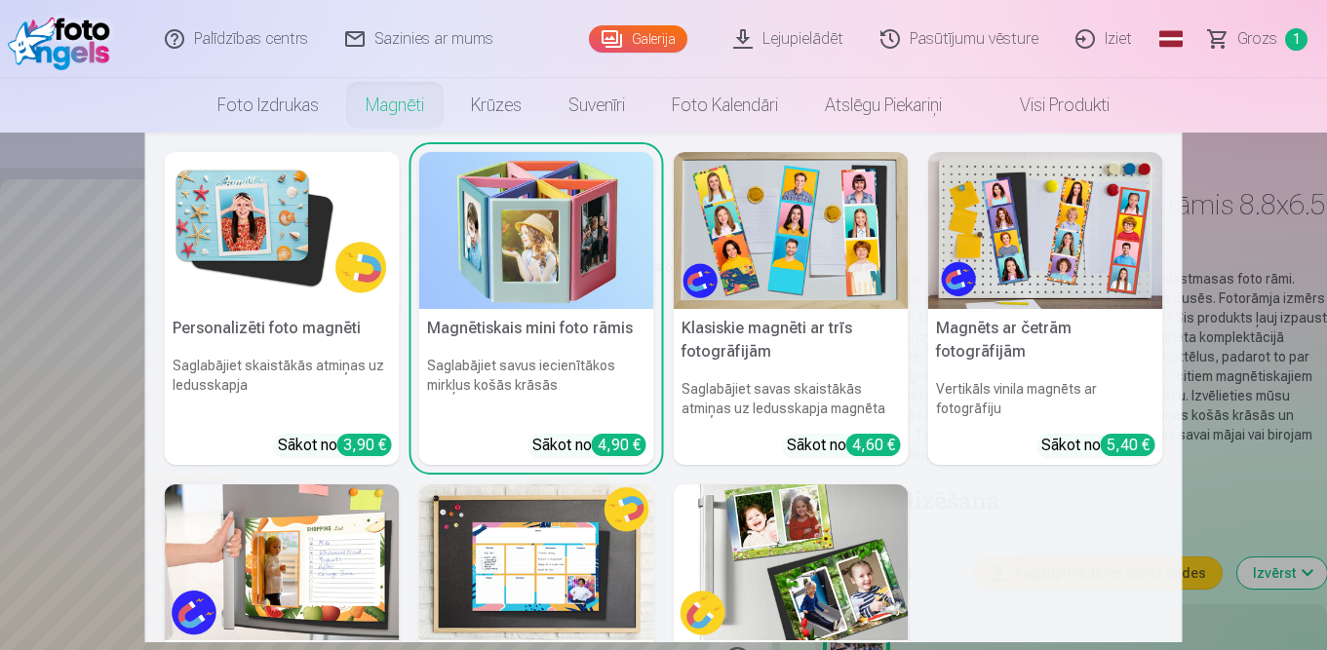
click at [409, 102] on link "Magnēti" at bounding box center [394, 105] width 105 height 55
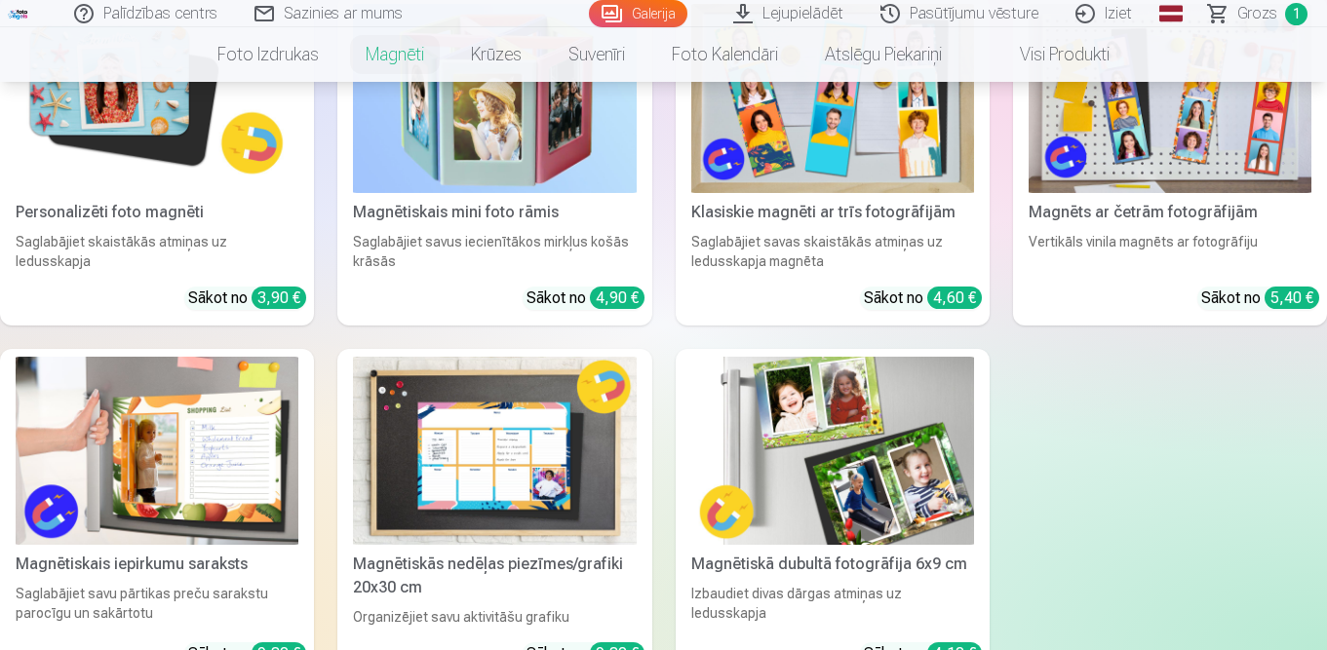
scroll to position [487, 0]
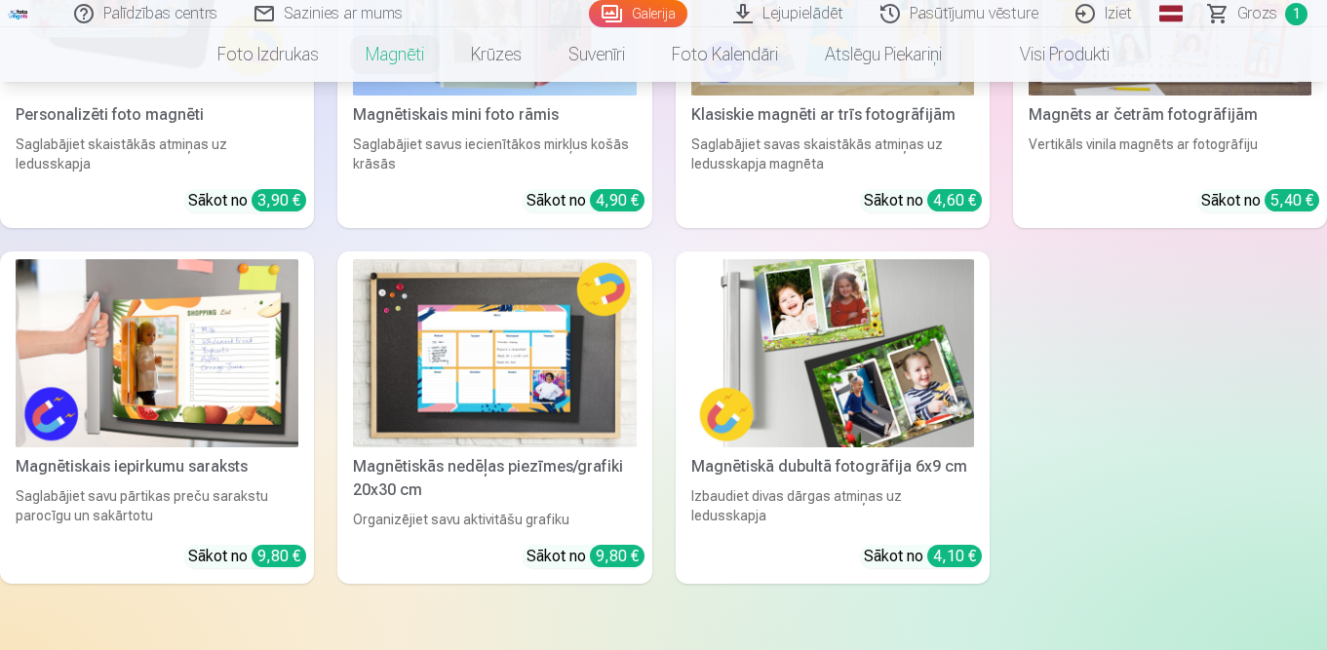
click at [227, 354] on img at bounding box center [157, 353] width 283 height 189
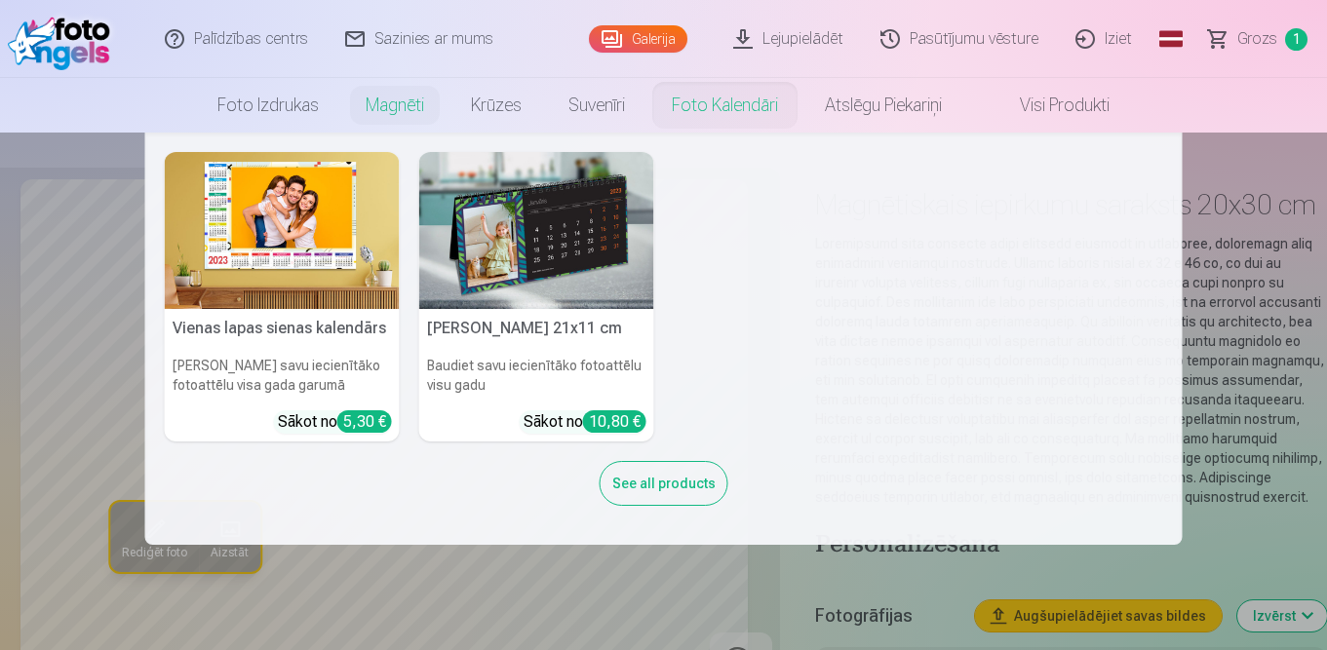
click at [746, 113] on link "Foto kalendāri" at bounding box center [724, 105] width 153 height 55
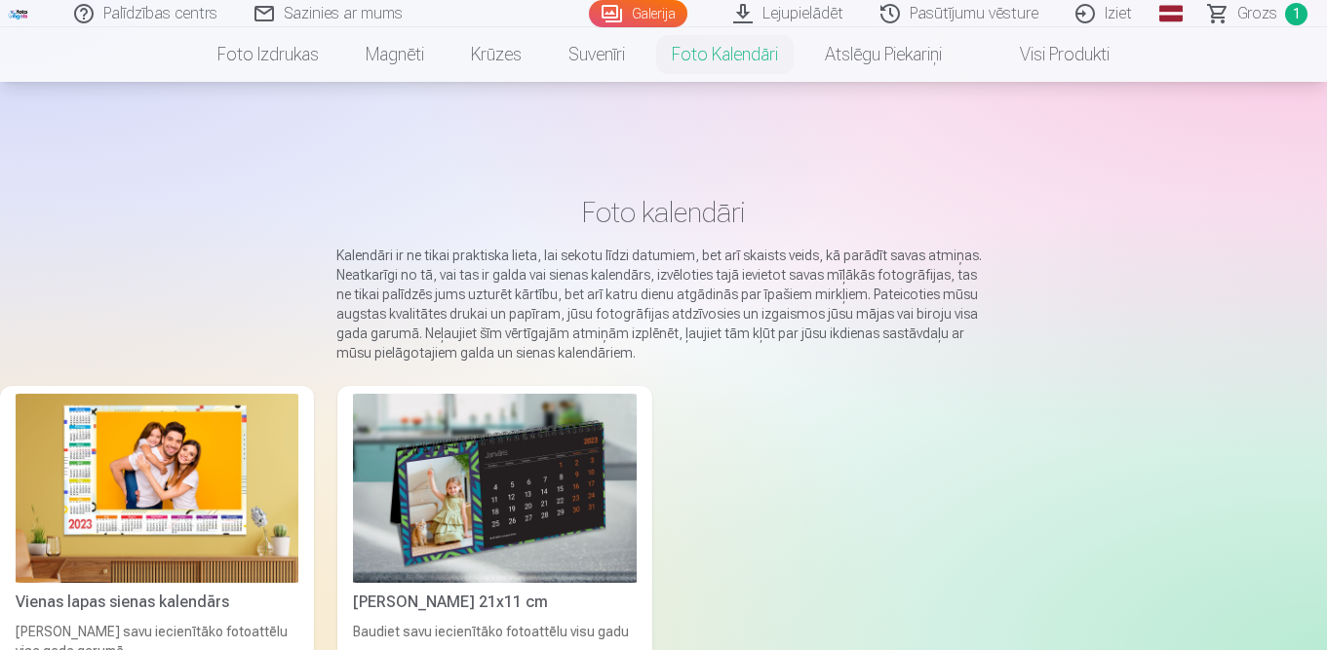
scroll to position [292, 0]
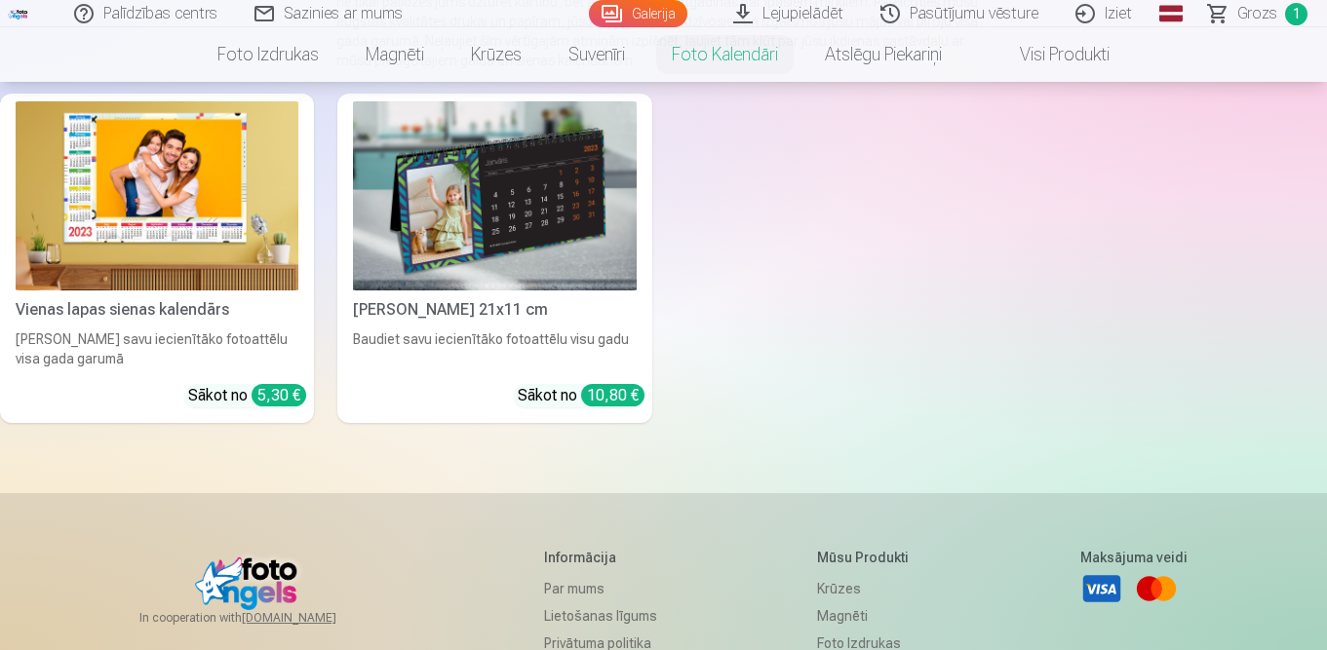
click at [208, 206] on img at bounding box center [157, 195] width 283 height 189
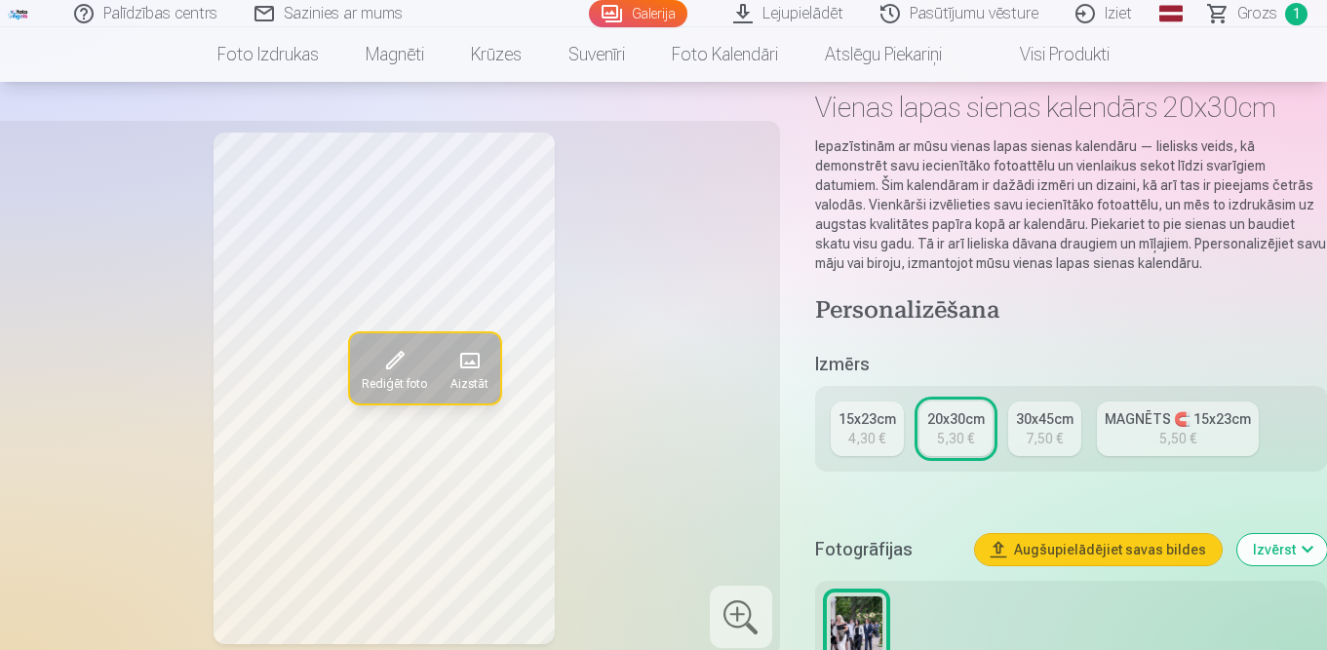
scroll to position [292, 0]
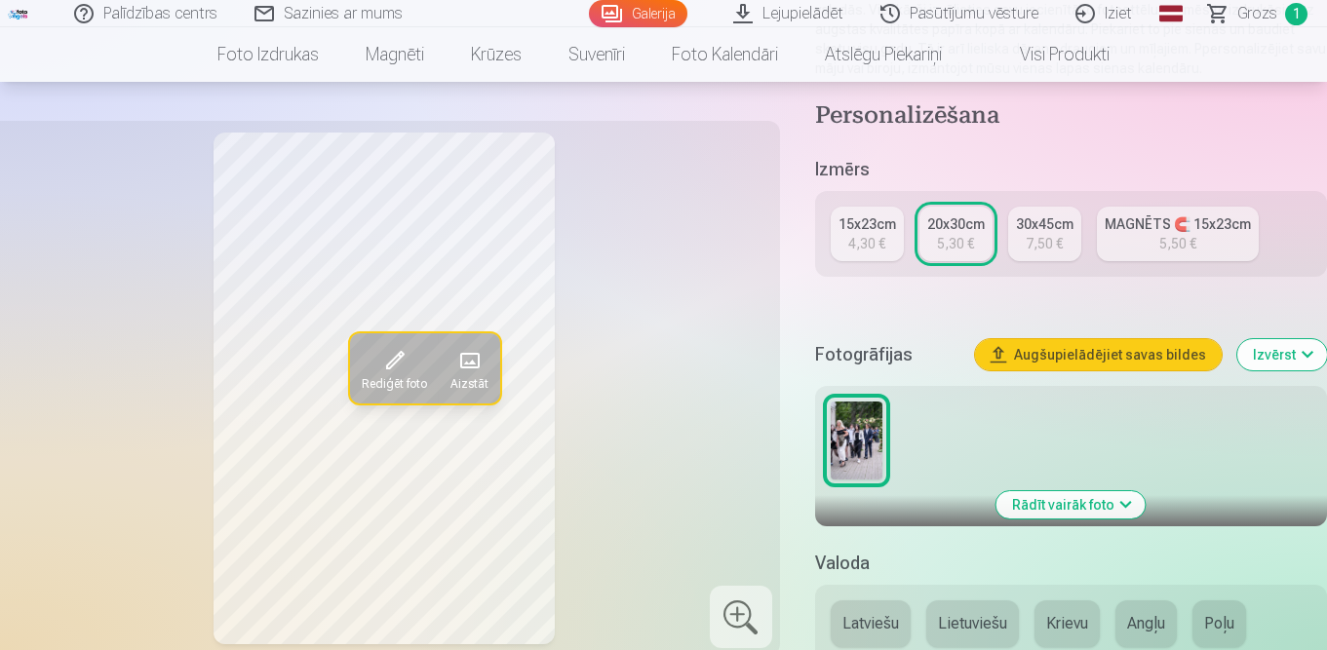
click at [1053, 510] on button "Rādīt vairāk foto" at bounding box center [1070, 504] width 149 height 27
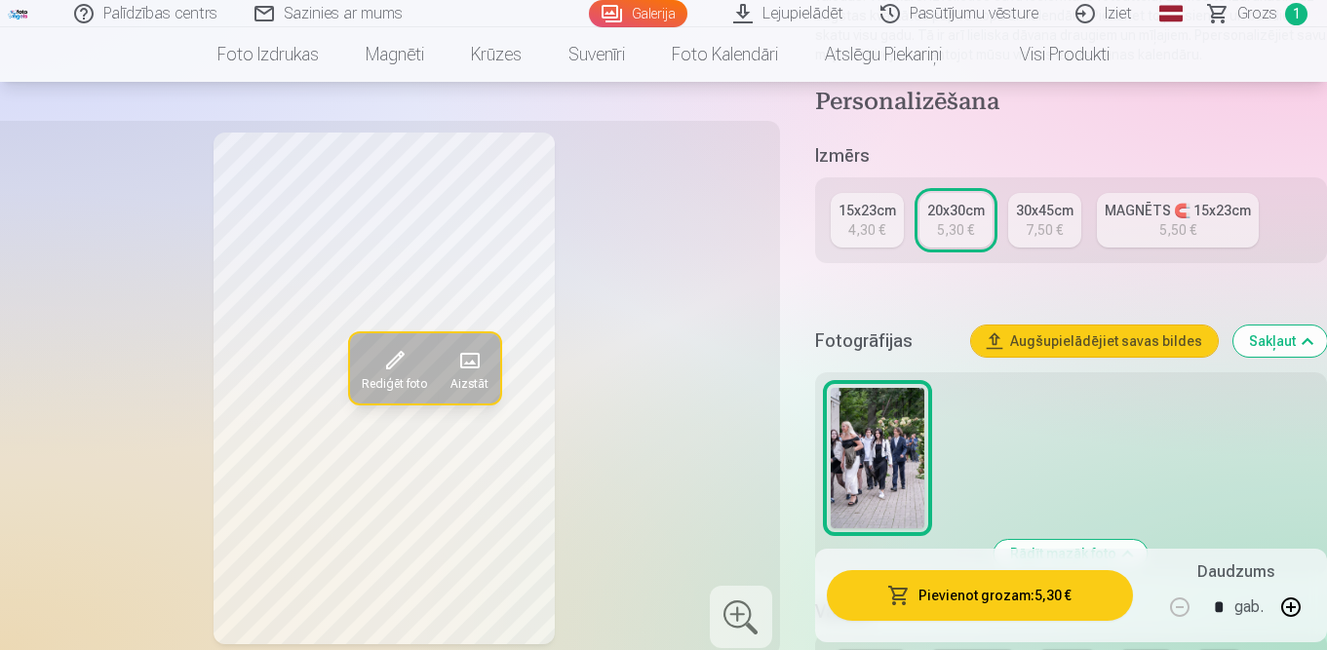
scroll to position [97, 0]
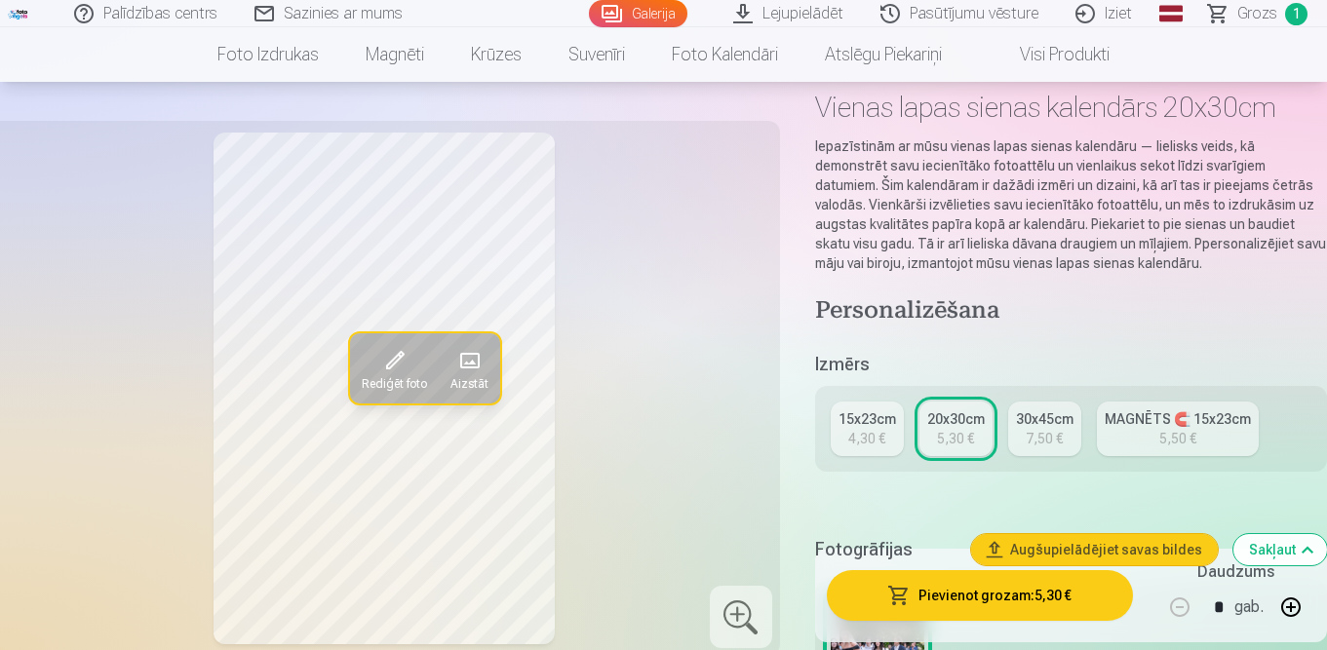
click at [1253, 12] on span "Grozs" at bounding box center [1257, 13] width 40 height 23
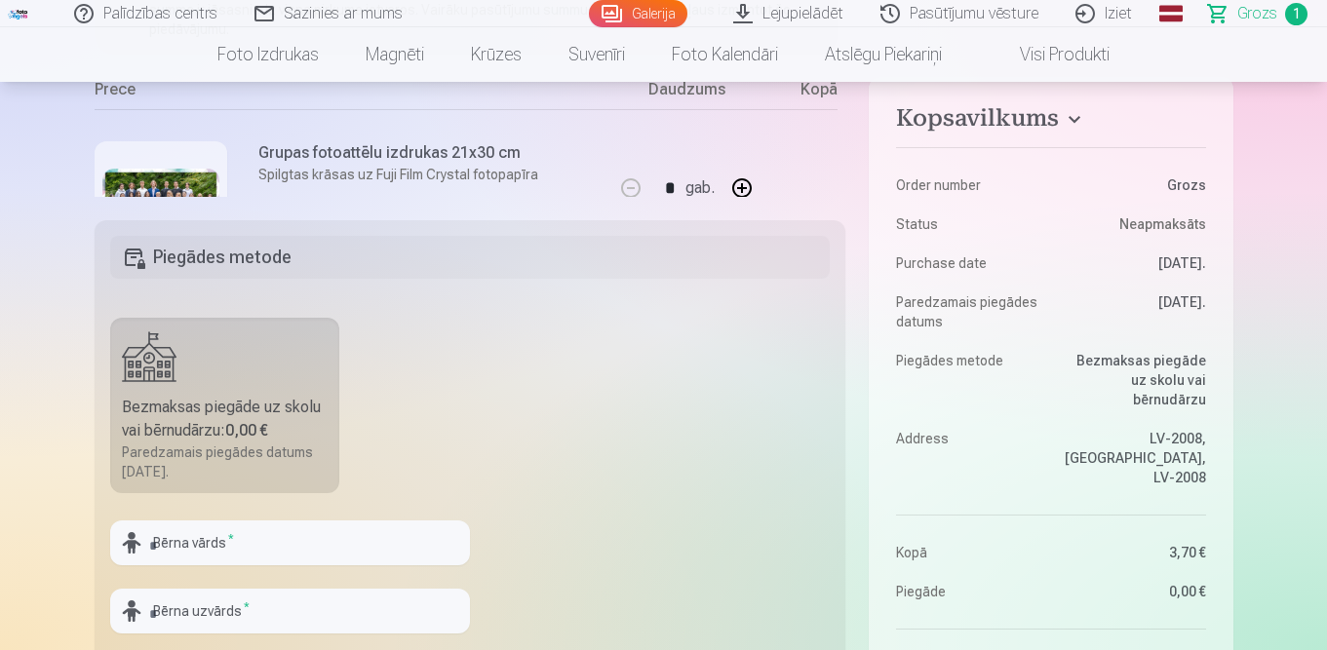
scroll to position [585, 0]
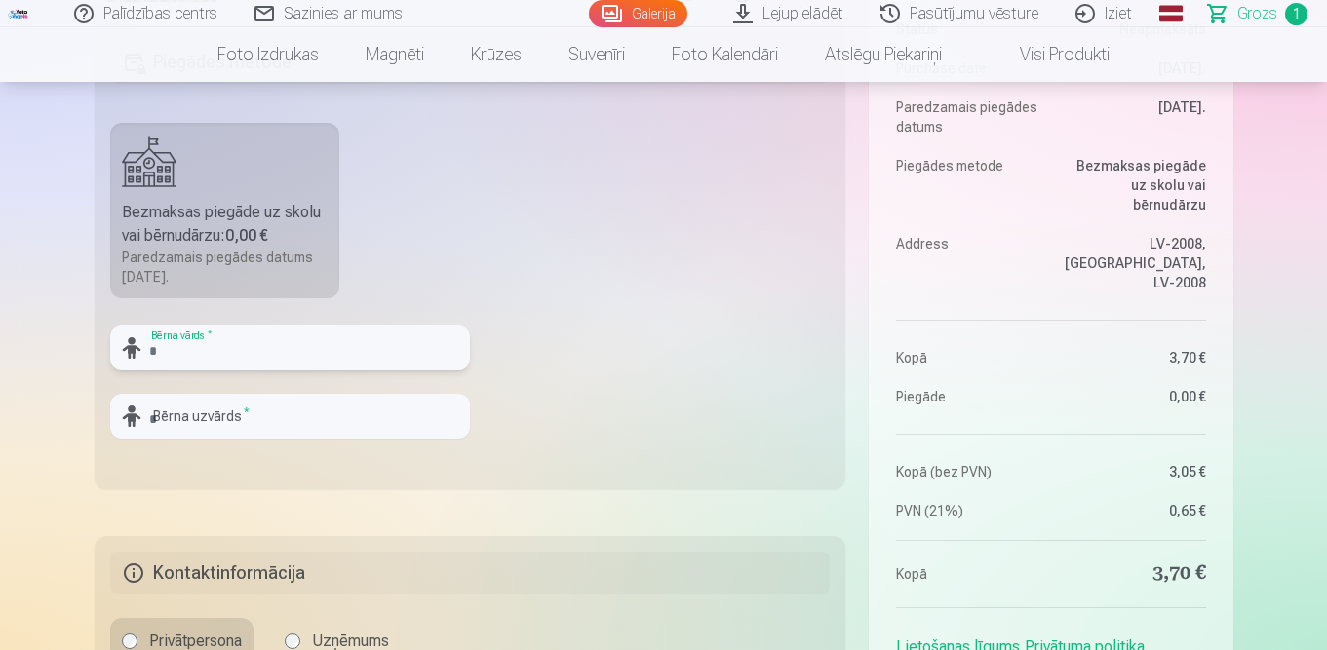
click at [334, 355] on input "text" at bounding box center [290, 348] width 360 height 45
click at [151, 347] on input "****" at bounding box center [290, 348] width 360 height 45
type input "****"
click at [196, 419] on input "text" at bounding box center [290, 416] width 360 height 45
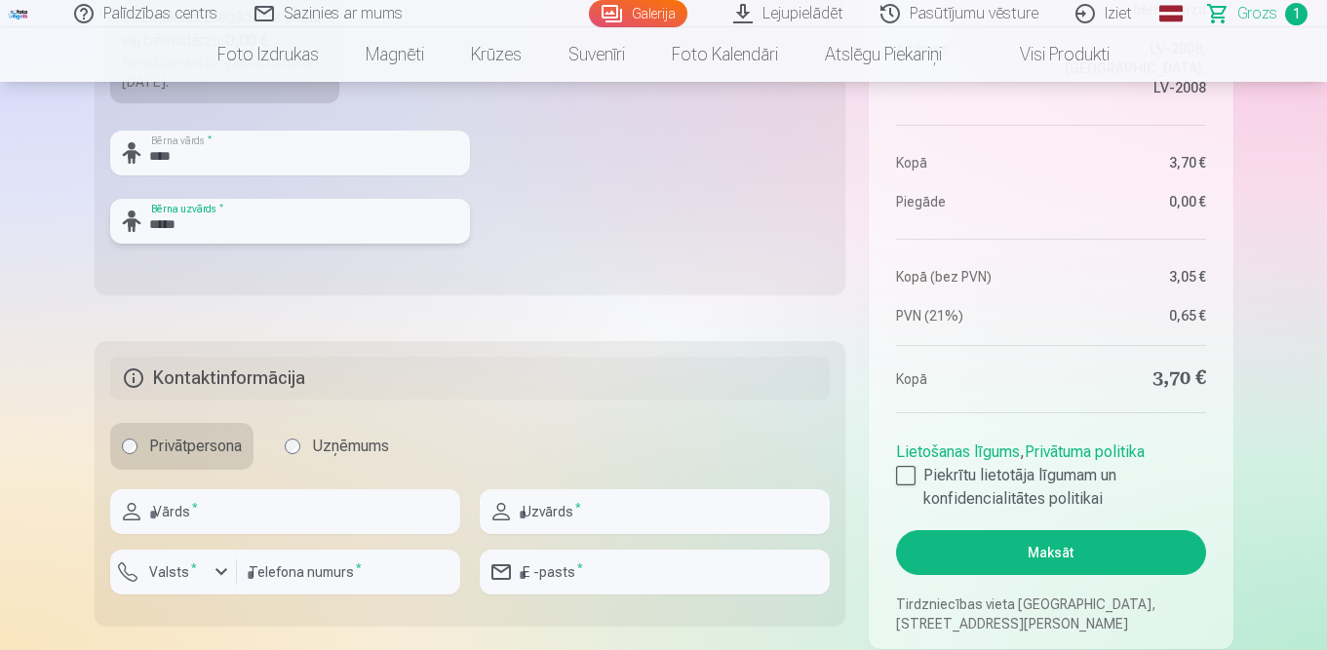
scroll to position [877, 0]
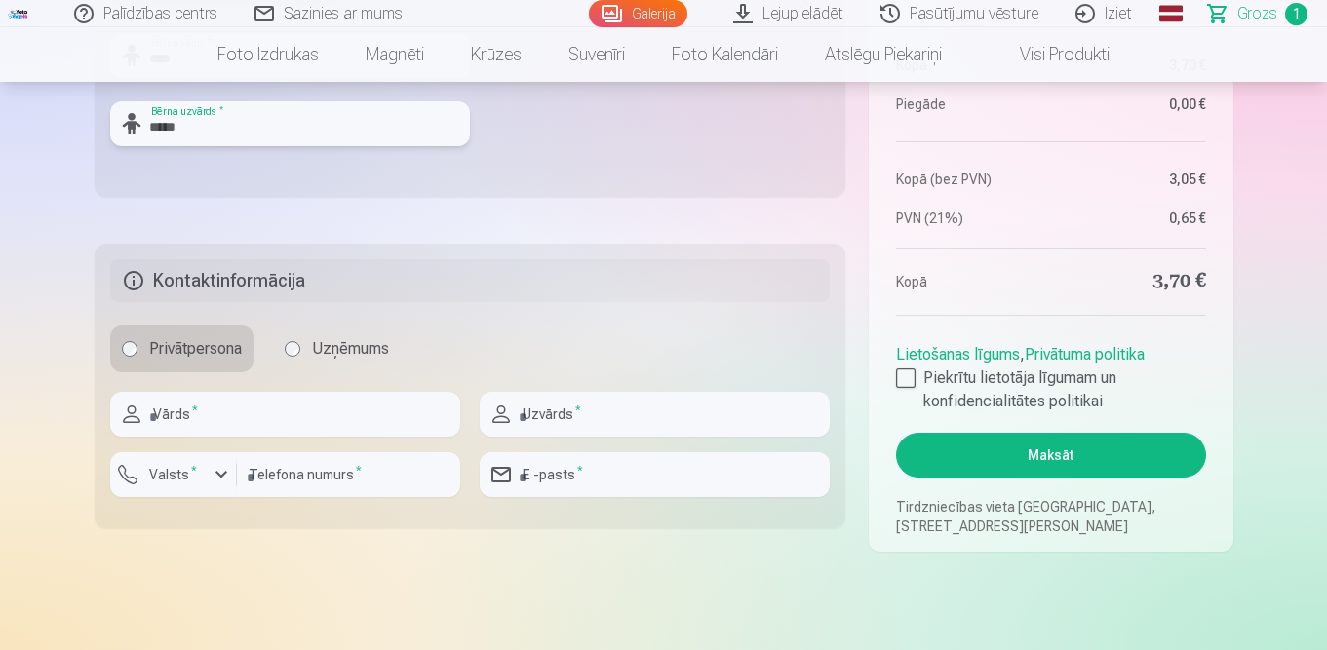
type input "*****"
click at [356, 417] on input "text" at bounding box center [285, 414] width 350 height 45
type input "********"
type input "*****"
type input "********"
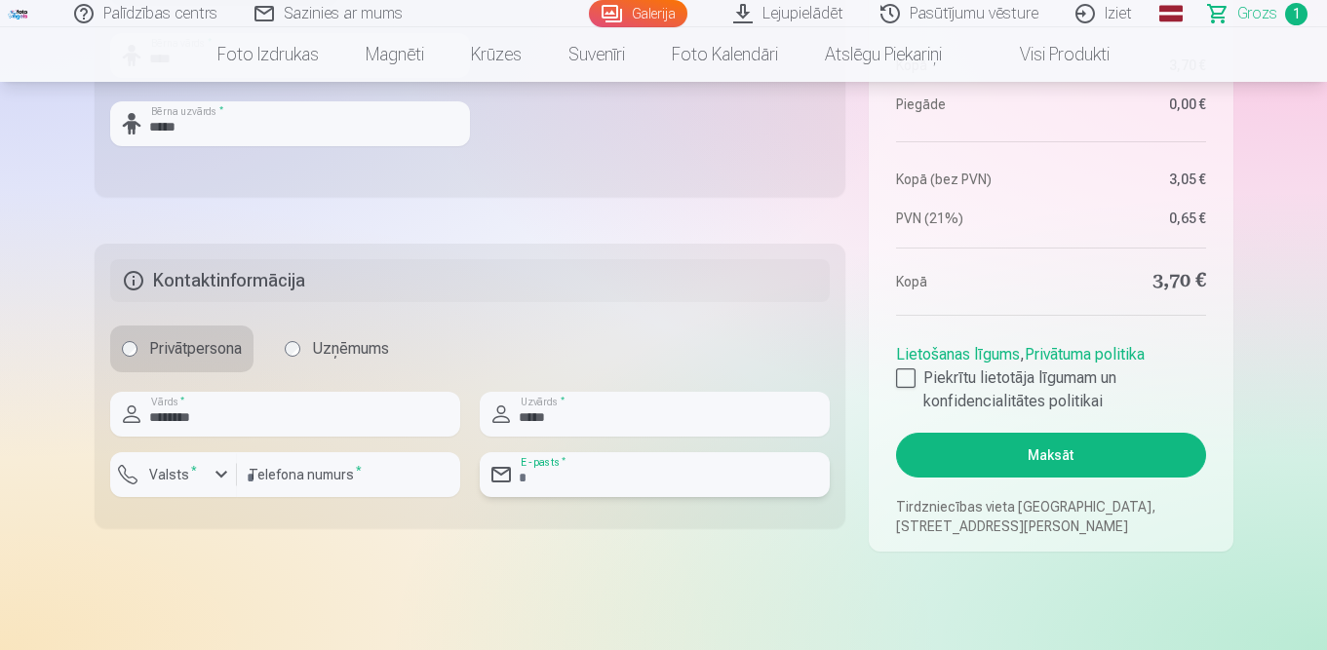
type input "**********"
click at [578, 413] on input "*****" at bounding box center [655, 414] width 350 height 45
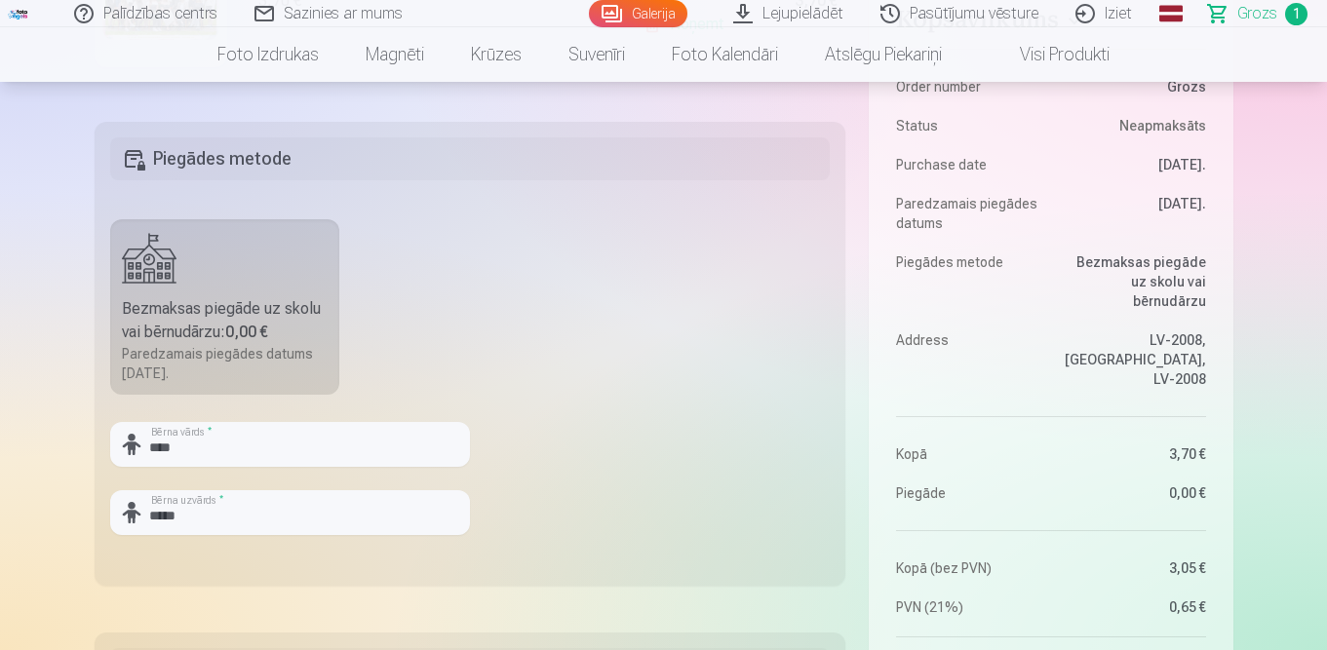
scroll to position [780, 0]
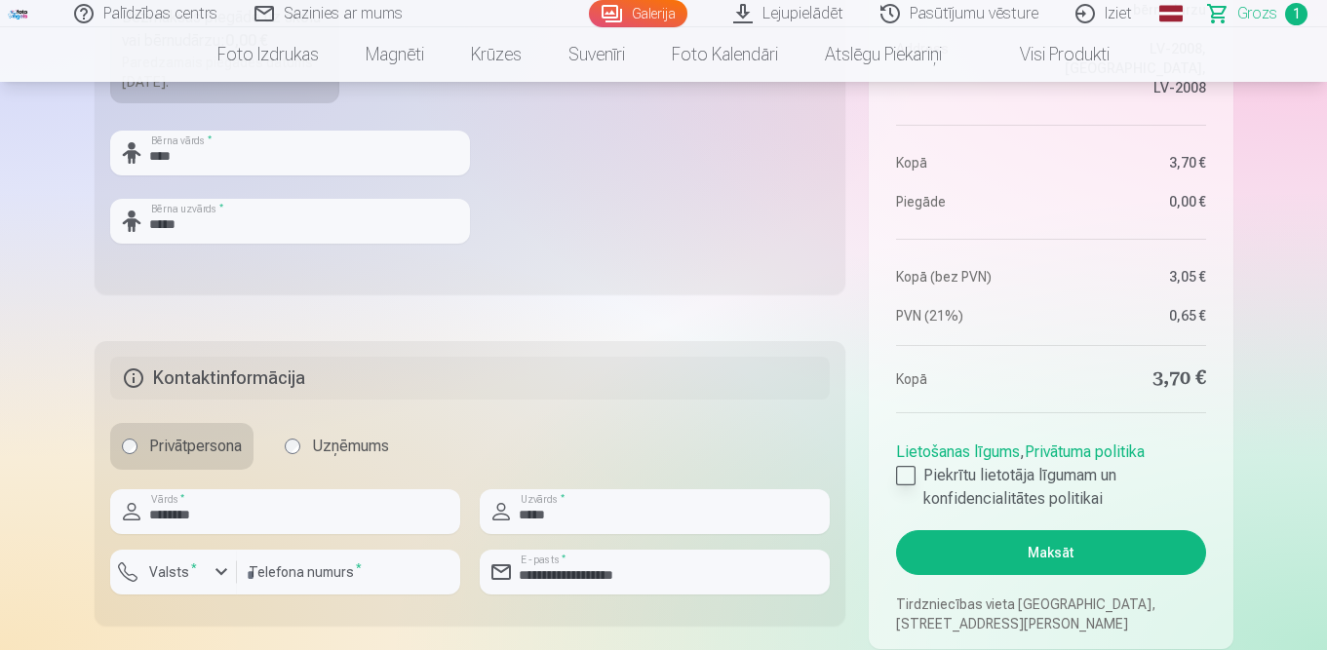
click at [906, 477] on div at bounding box center [905, 475] width 19 height 19
click at [1036, 558] on button "Maksāt" at bounding box center [1050, 552] width 309 height 45
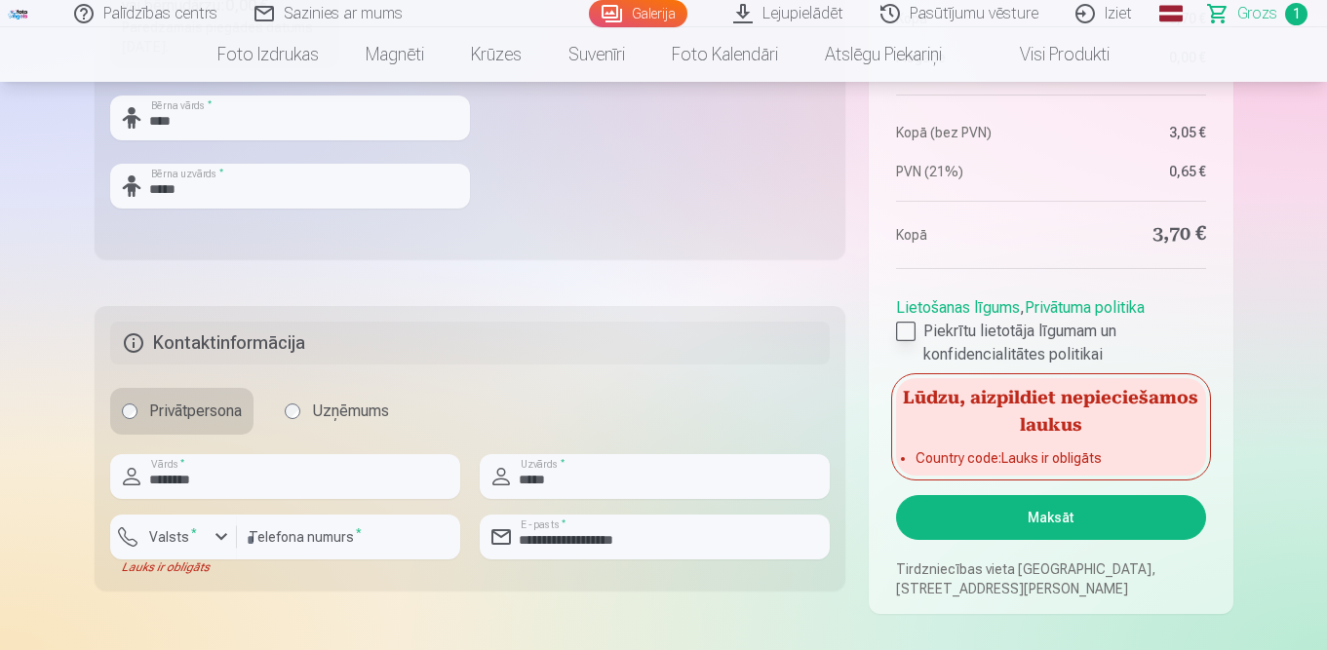
scroll to position [877, 0]
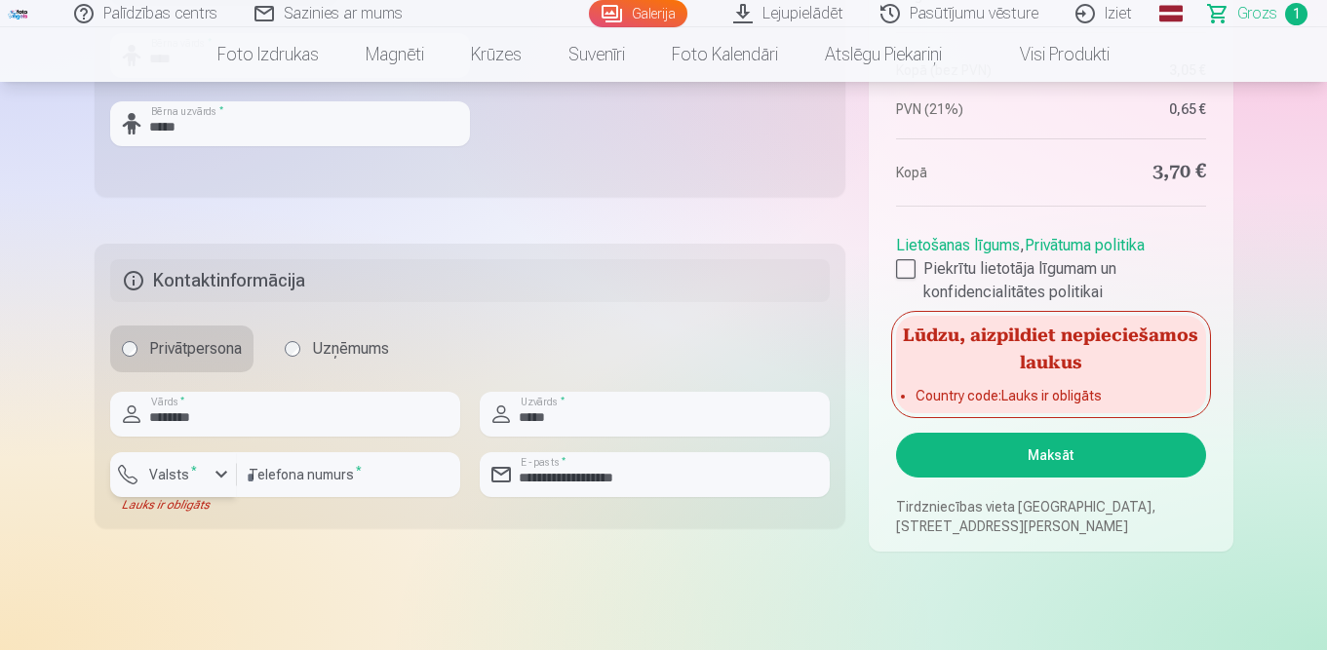
click at [218, 474] on div "button" at bounding box center [221, 474] width 23 height 23
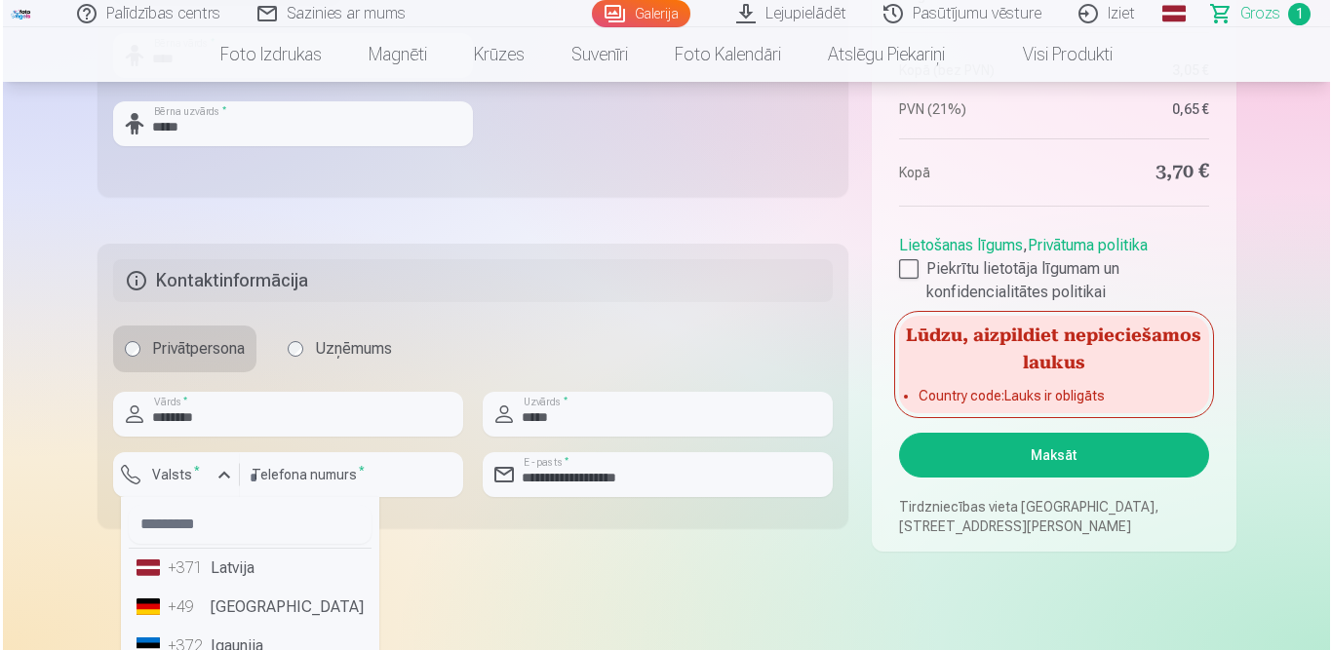
scroll to position [975, 0]
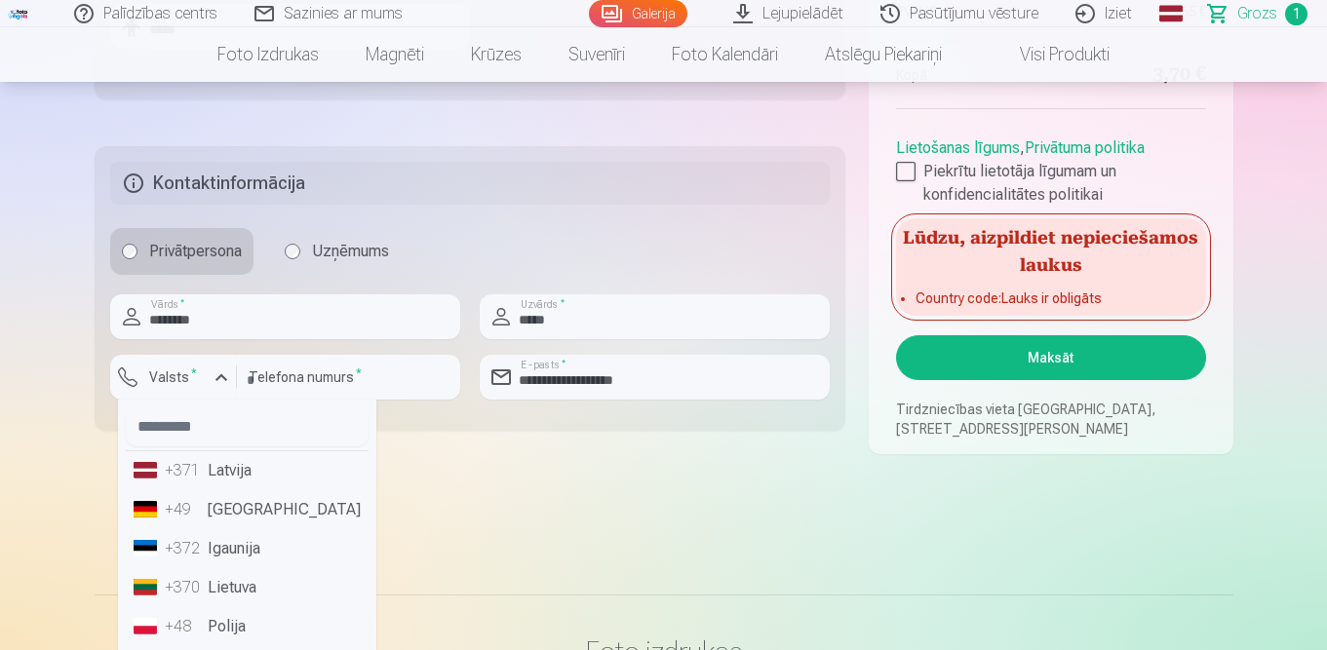
click at [251, 469] on li "+371 Latvija" at bounding box center [247, 470] width 243 height 39
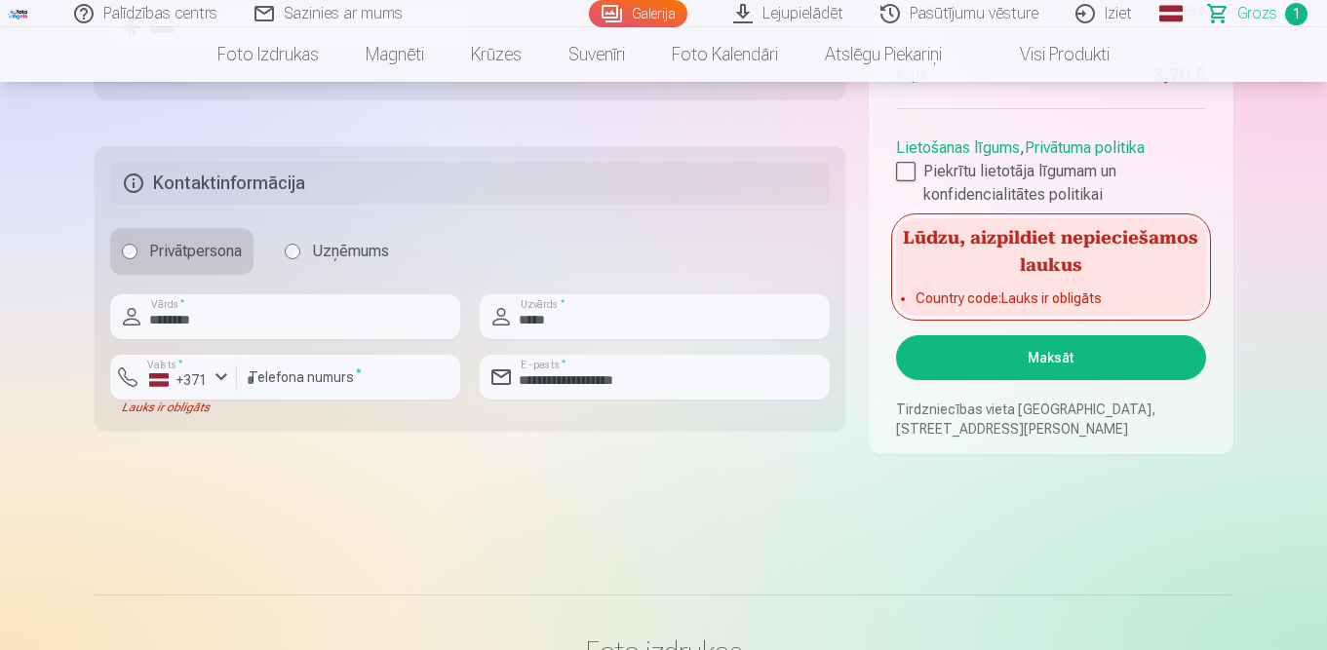
click at [1044, 360] on button "Maksāt" at bounding box center [1050, 357] width 309 height 45
